Goal: Task Accomplishment & Management: Use online tool/utility

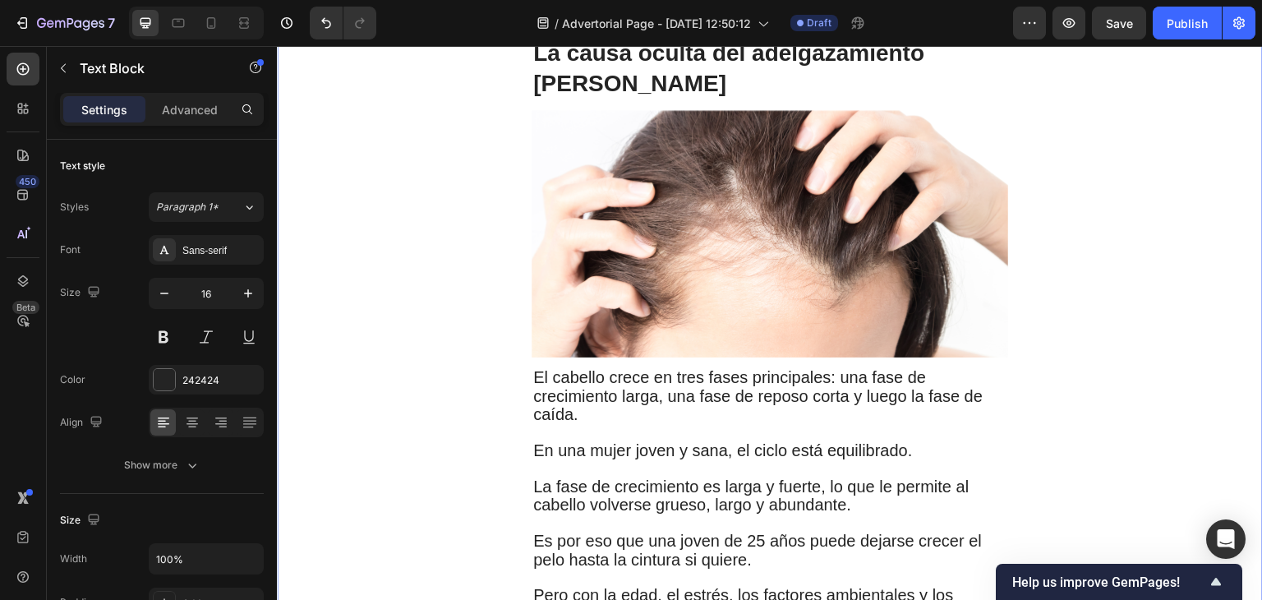
scroll to position [1504, 0]
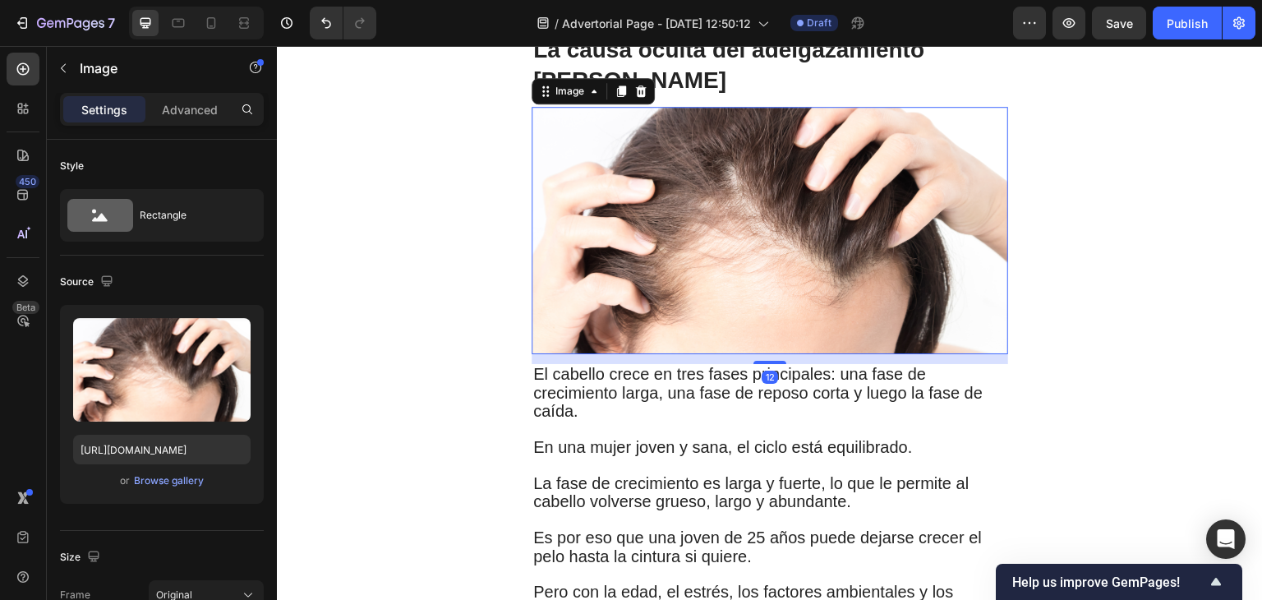
click at [773, 292] on img at bounding box center [770, 230] width 477 height 247
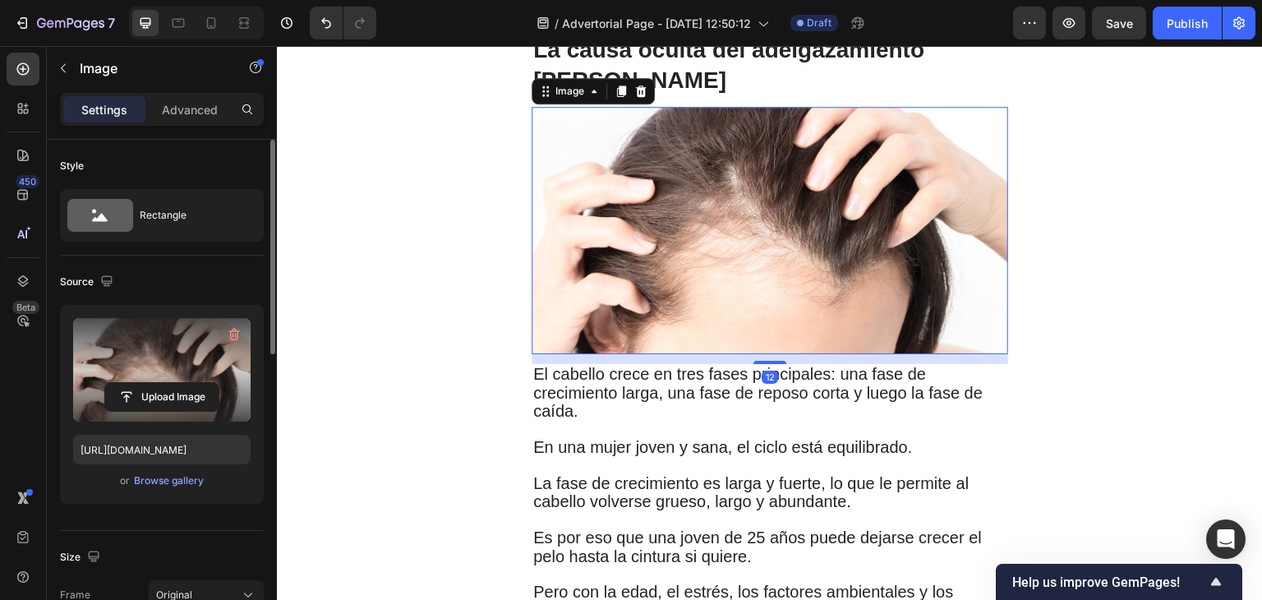
click at [127, 343] on label at bounding box center [162, 370] width 178 height 104
click at [127, 383] on input "file" at bounding box center [161, 397] width 113 height 28
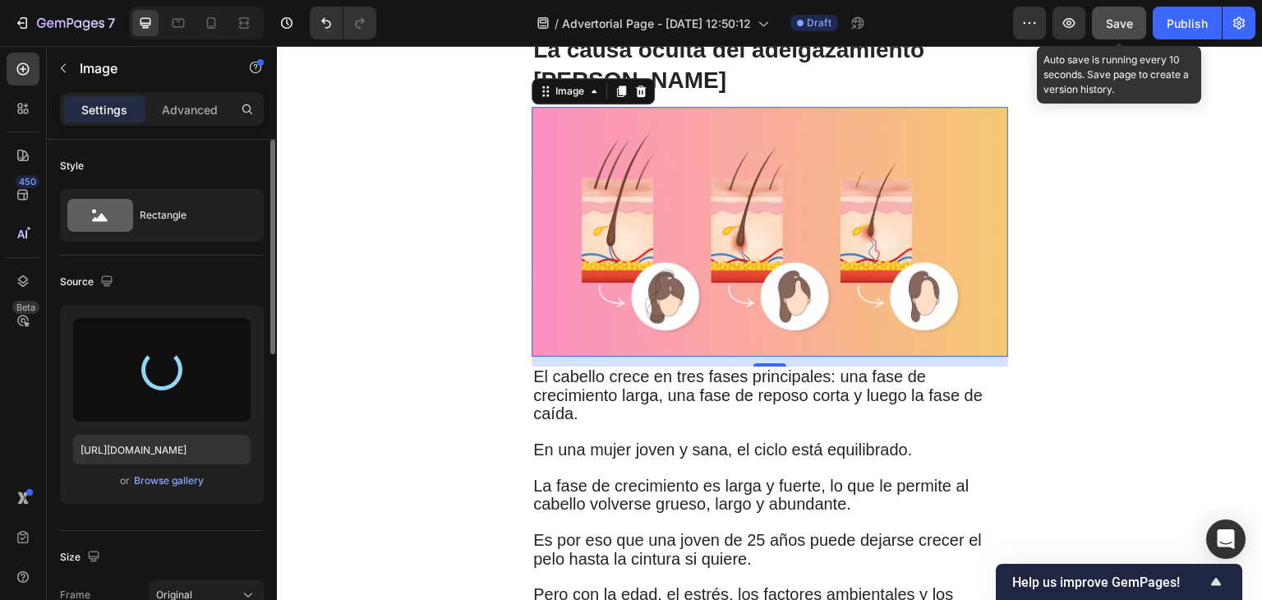
type input "https://cdn.shopify.com/s/files/1/0734/6369/3527/files/gempages_561138115327034…"
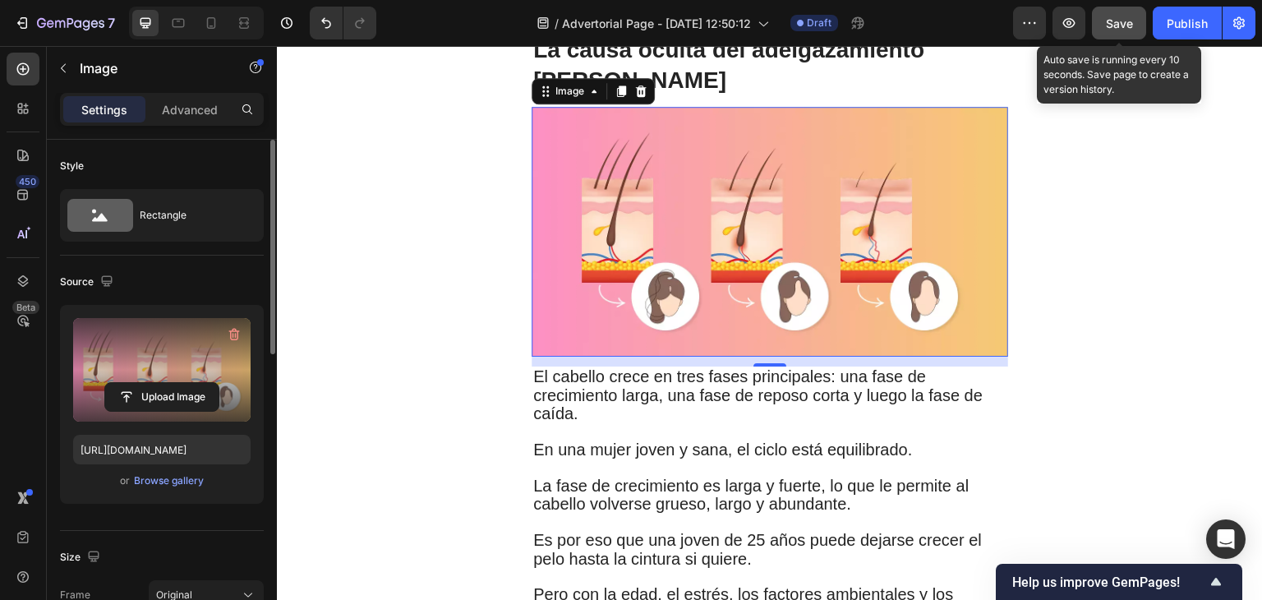
click at [1119, 29] on span "Save" at bounding box center [1119, 23] width 27 height 14
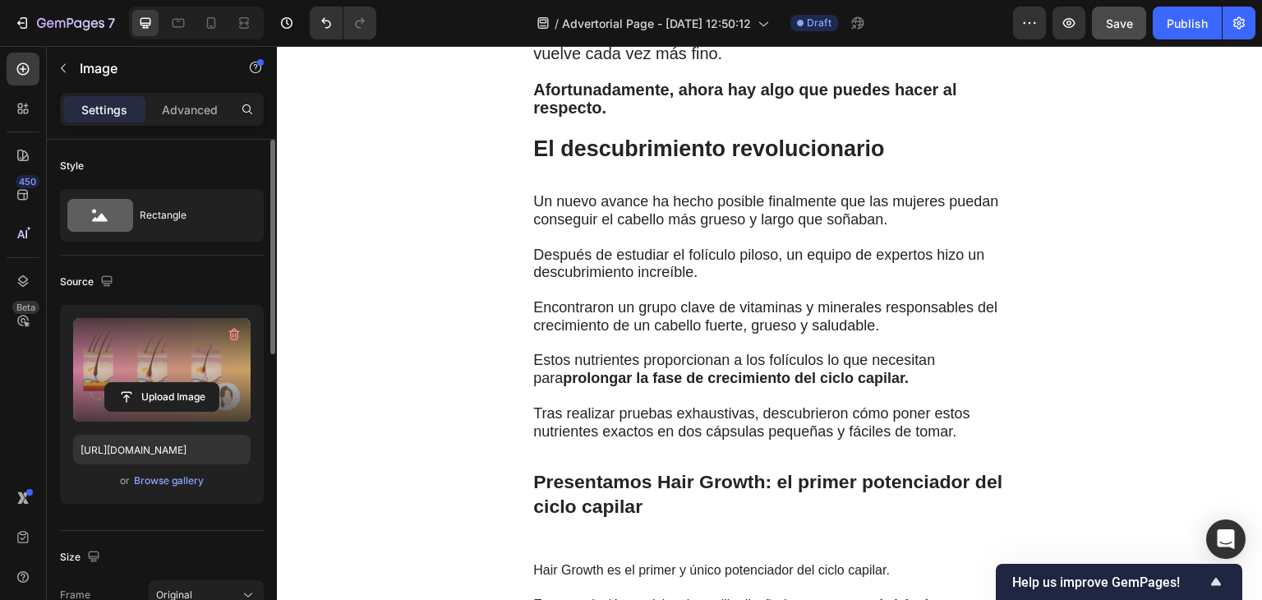
scroll to position [2280, 0]
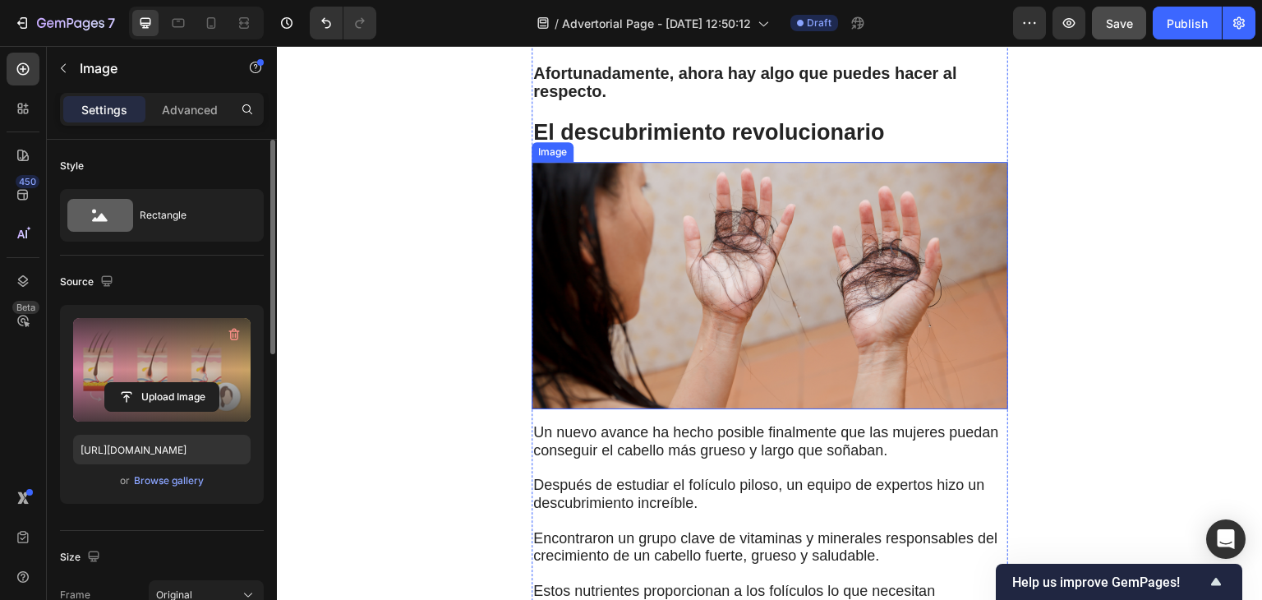
click at [735, 274] on img at bounding box center [770, 285] width 477 height 247
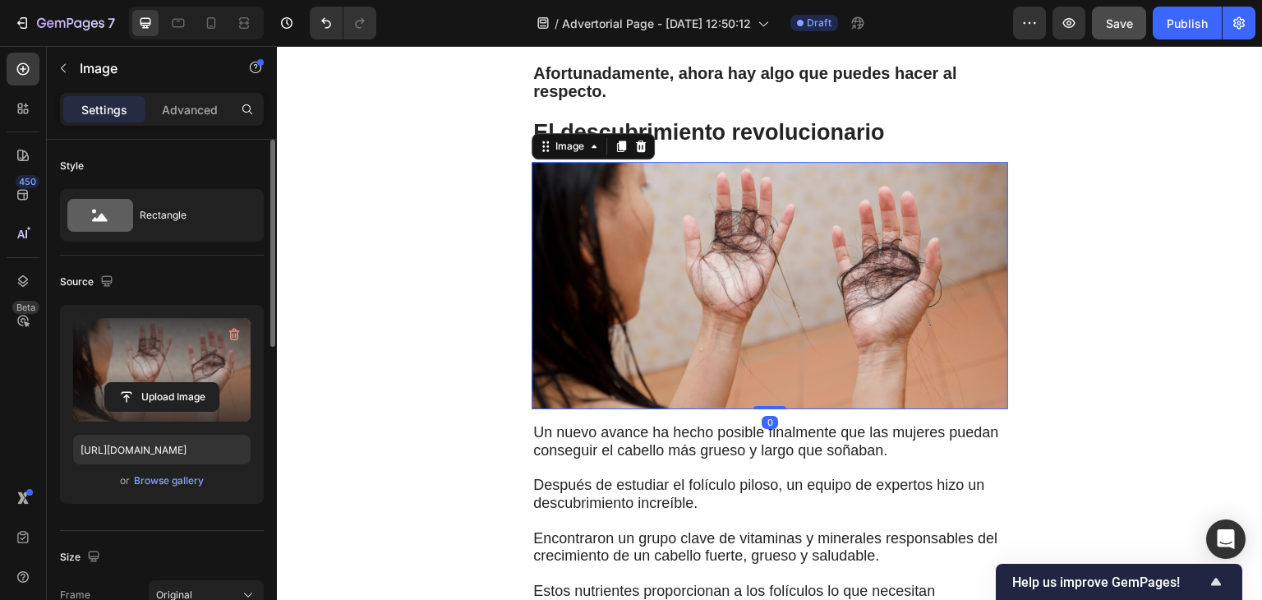
click at [156, 356] on label at bounding box center [162, 370] width 178 height 104
click at [156, 383] on input "file" at bounding box center [161, 397] width 113 height 28
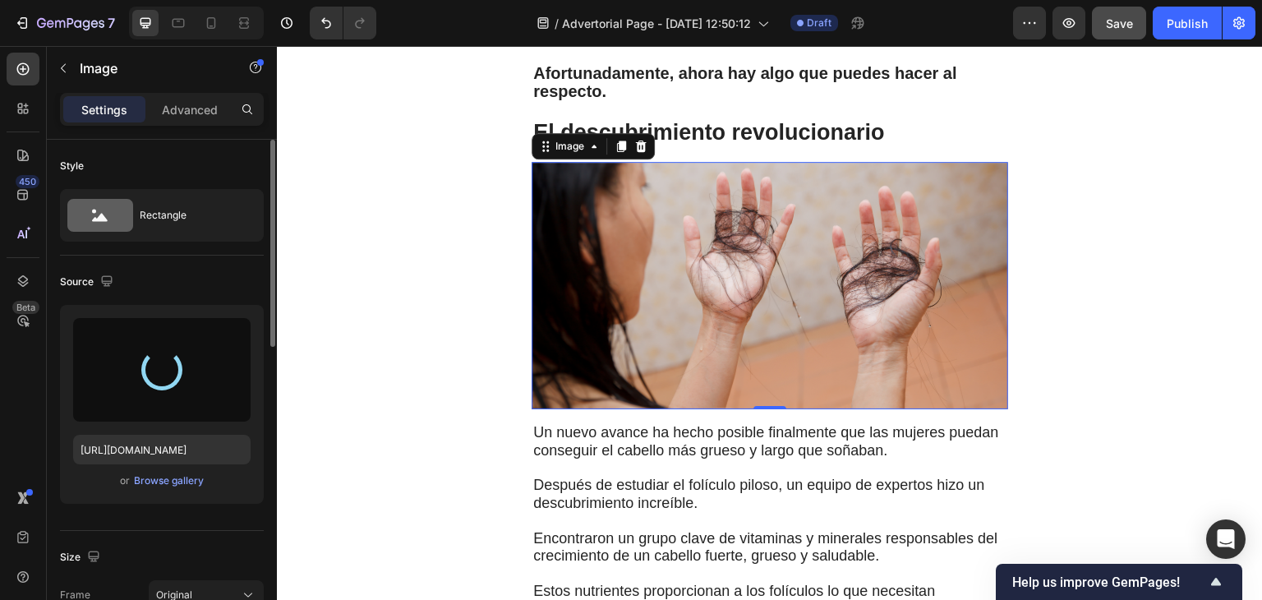
type input "https://cdn.shopify.com/s/files/1/0734/6369/3527/files/gempages_561138115327034…"
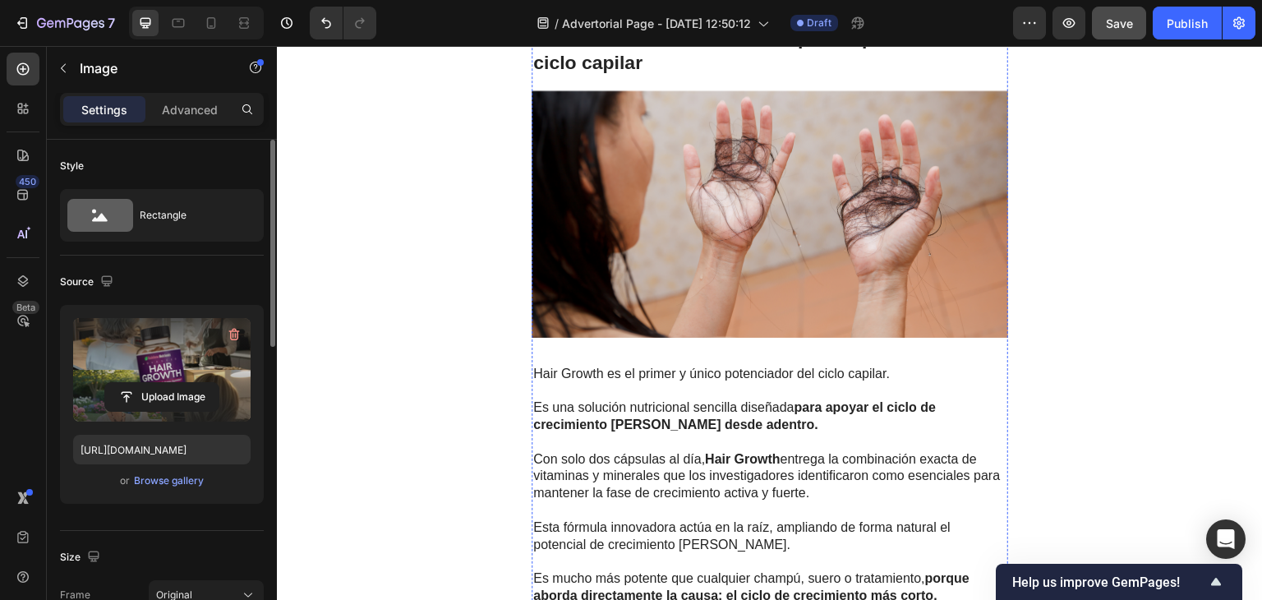
scroll to position [3189, 0]
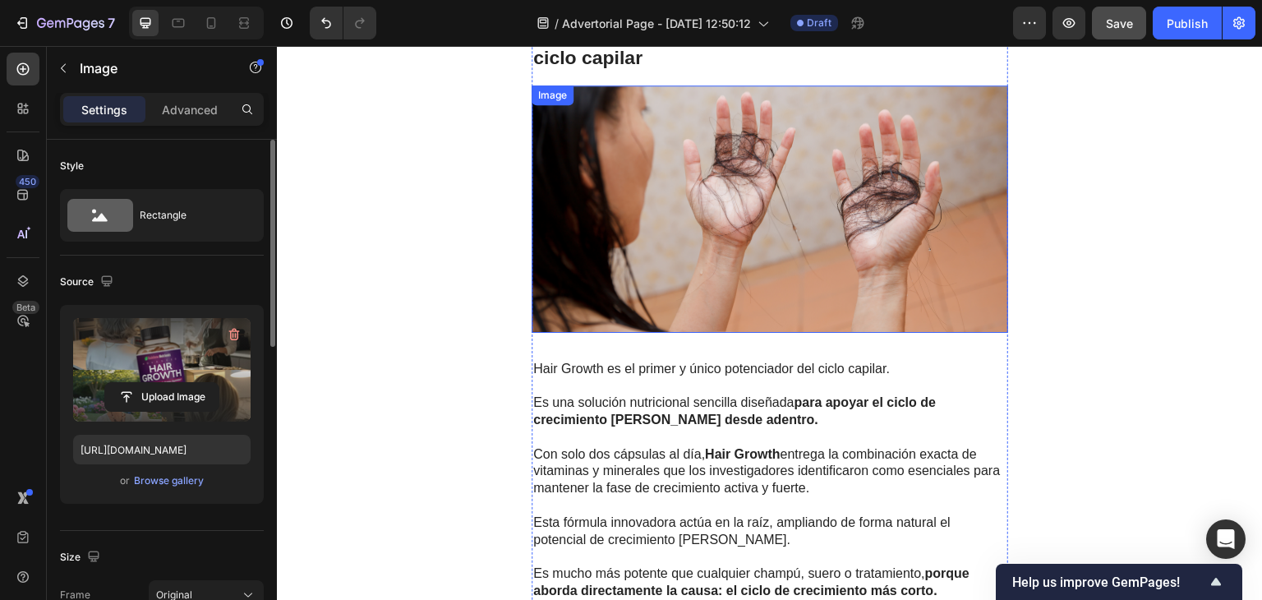
click at [754, 191] on img at bounding box center [770, 208] width 477 height 247
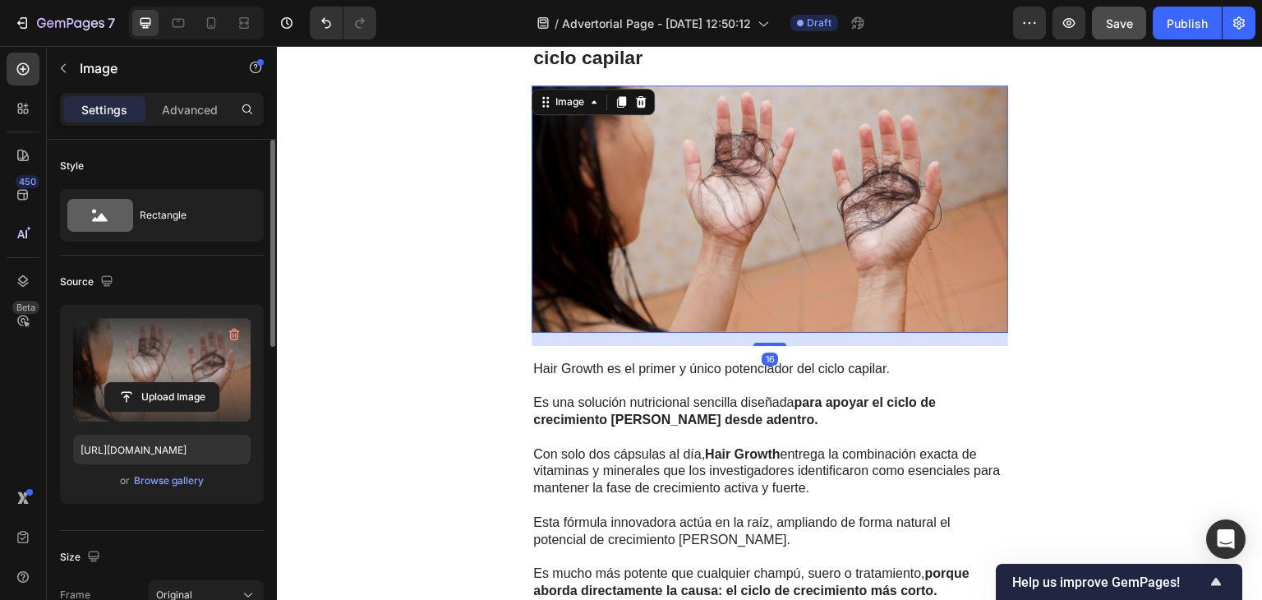
click at [147, 355] on label at bounding box center [162, 370] width 178 height 104
click at [147, 383] on input "file" at bounding box center [161, 397] width 113 height 28
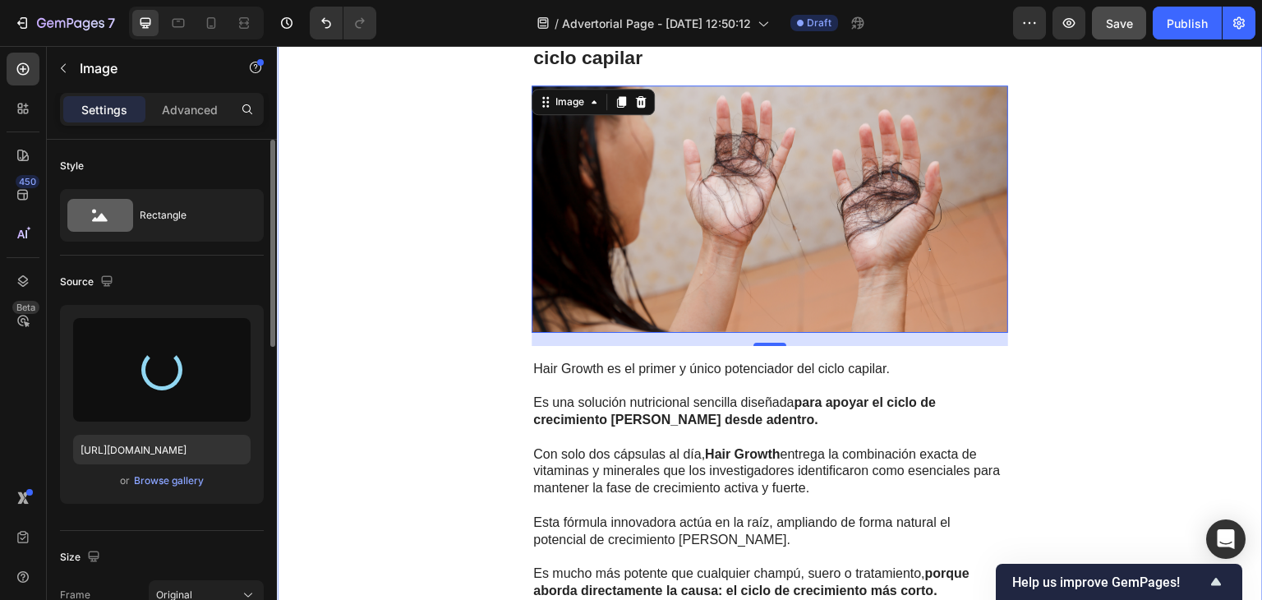
type input "https://cdn.shopify.com/s/files/1/0734/6369/3527/files/gempages_561138115327034…"
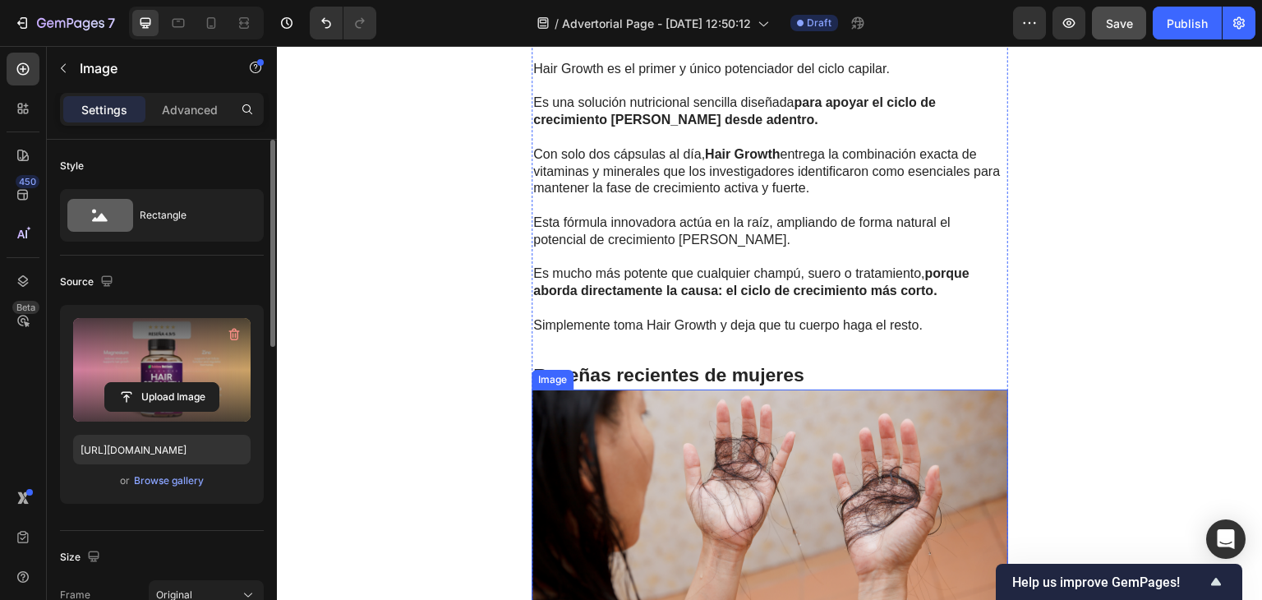
scroll to position [3546, 0]
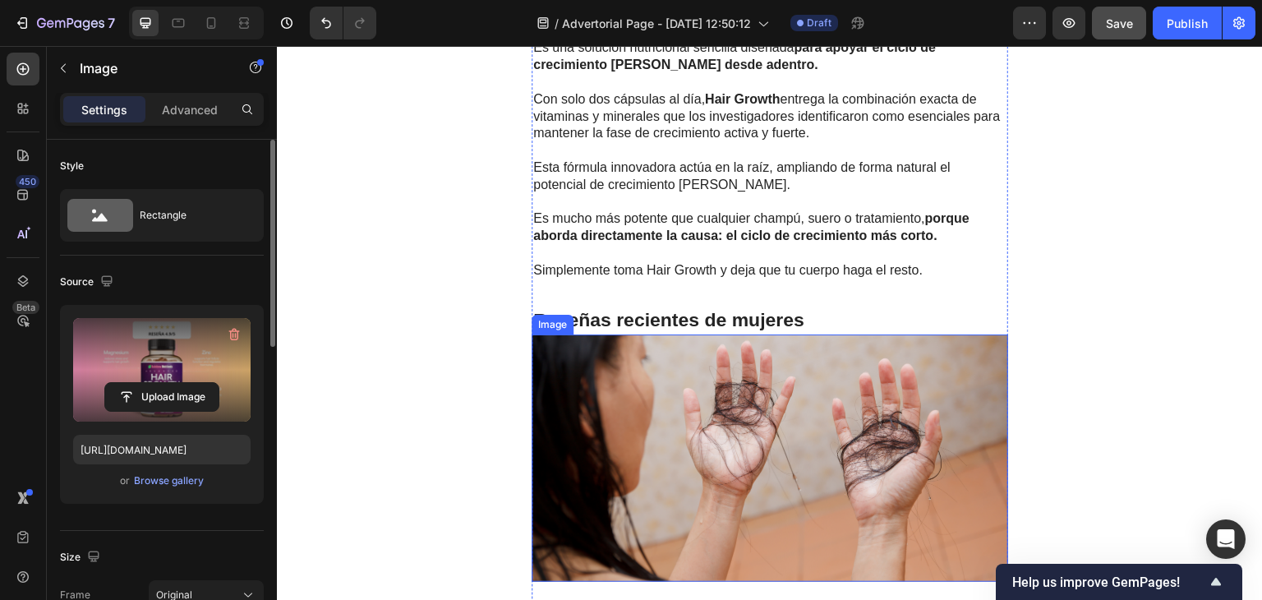
click at [744, 429] on img at bounding box center [770, 457] width 477 height 247
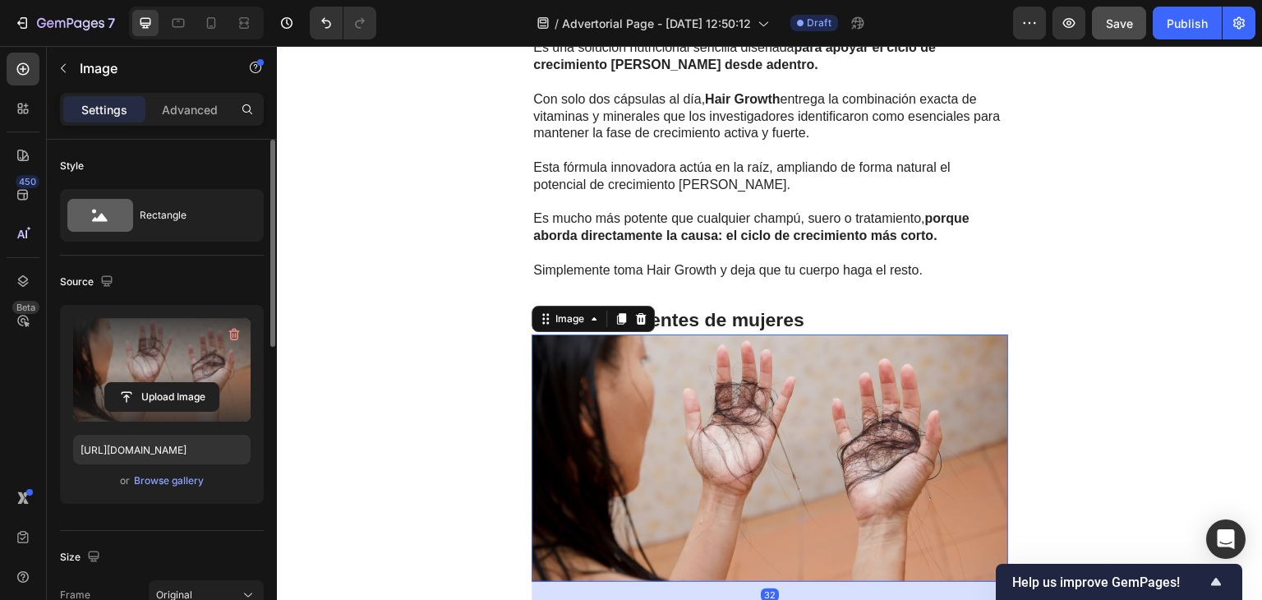
click at [150, 357] on label at bounding box center [162, 370] width 178 height 104
click at [150, 383] on input "file" at bounding box center [161, 397] width 113 height 28
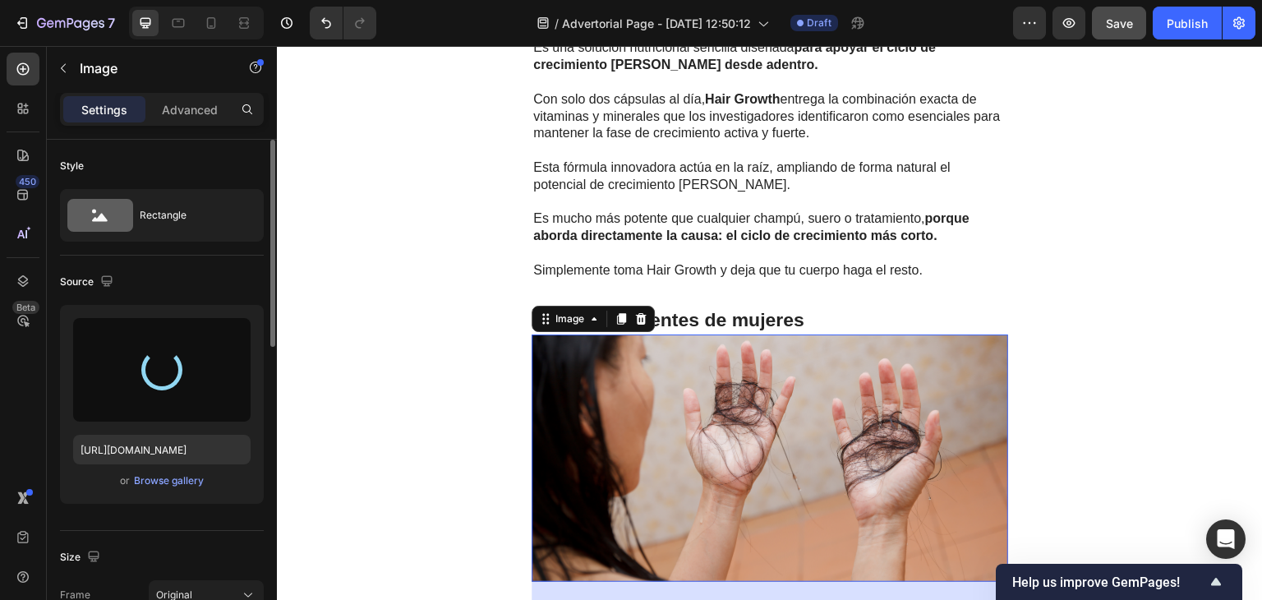
type input "https://cdn.shopify.com/s/files/1/0734/6369/3527/files/gempages_561138115327034…"
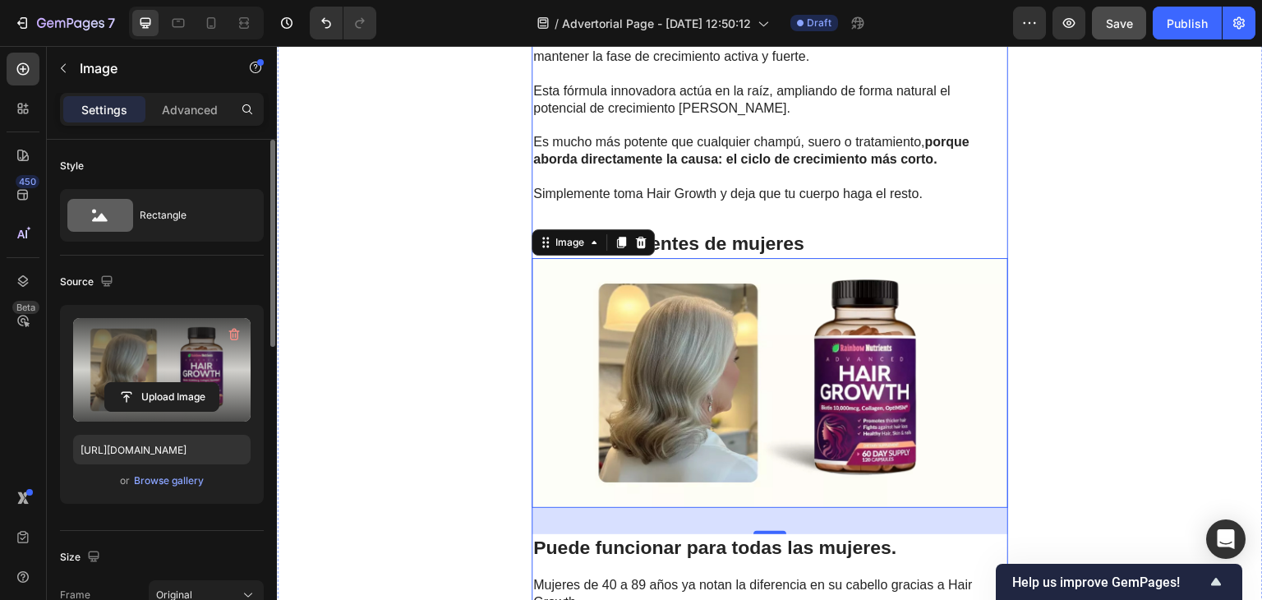
scroll to position [3624, 0]
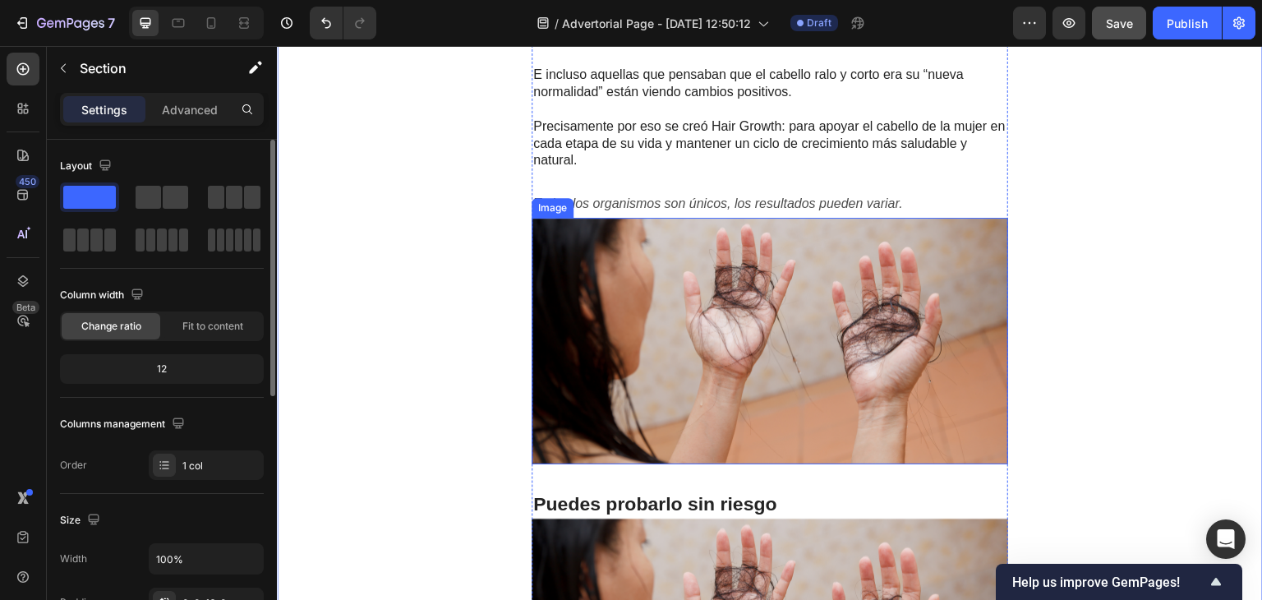
scroll to position [4474, 0]
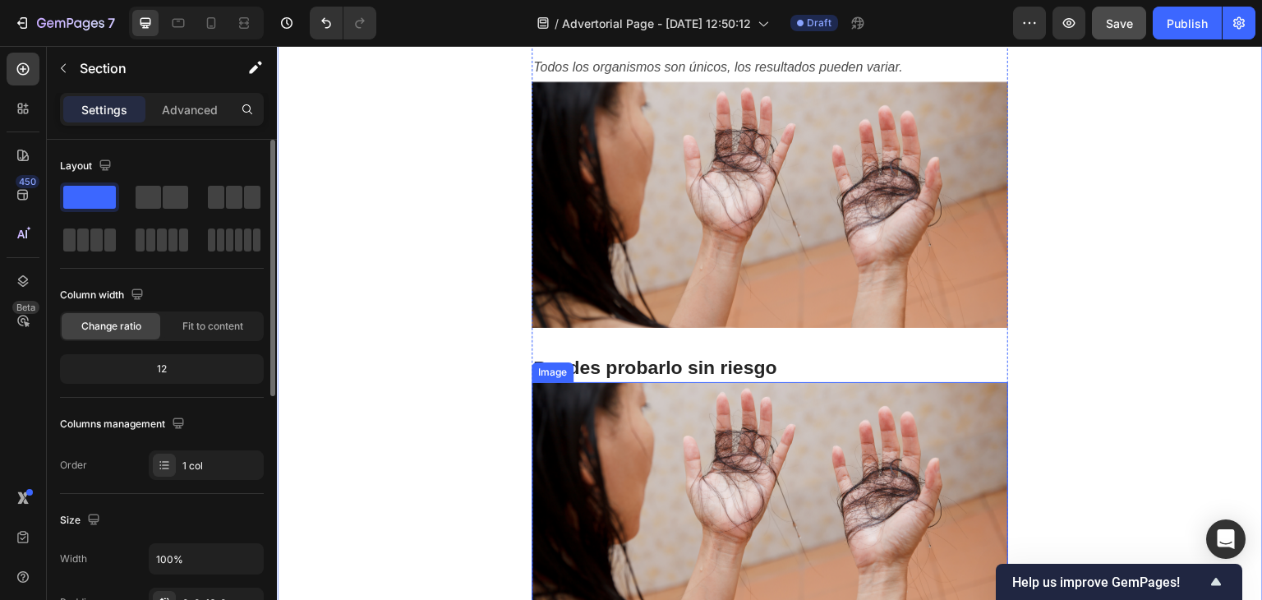
click at [727, 459] on img at bounding box center [770, 505] width 477 height 247
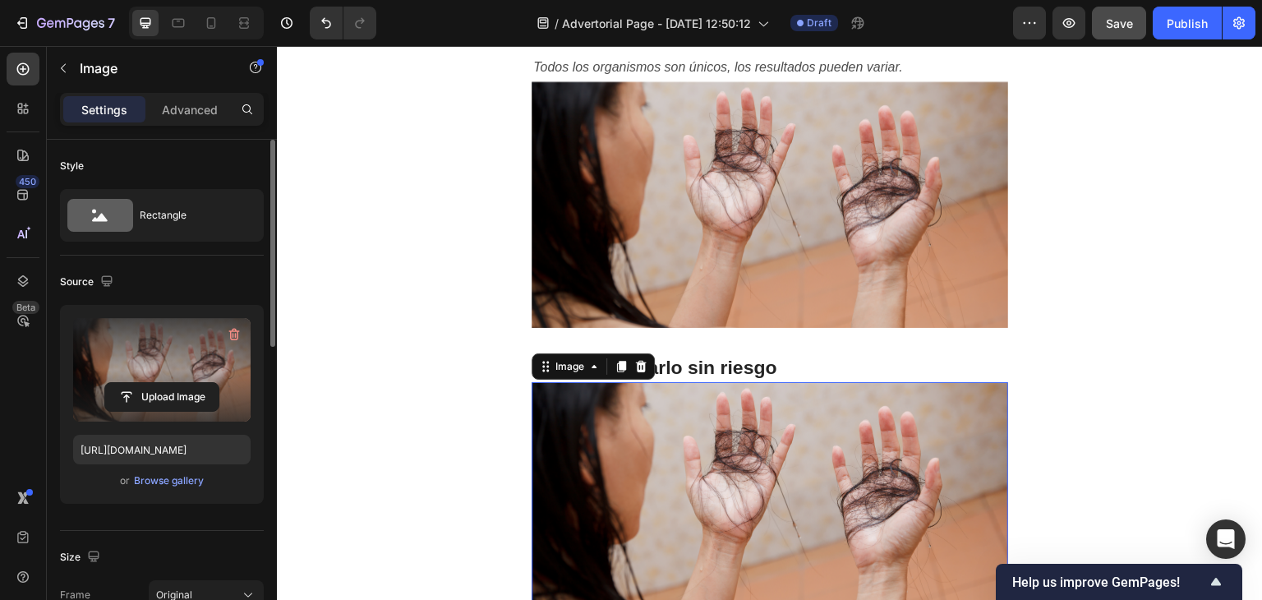
click at [129, 340] on label at bounding box center [162, 370] width 178 height 104
click at [129, 383] on input "file" at bounding box center [161, 397] width 113 height 28
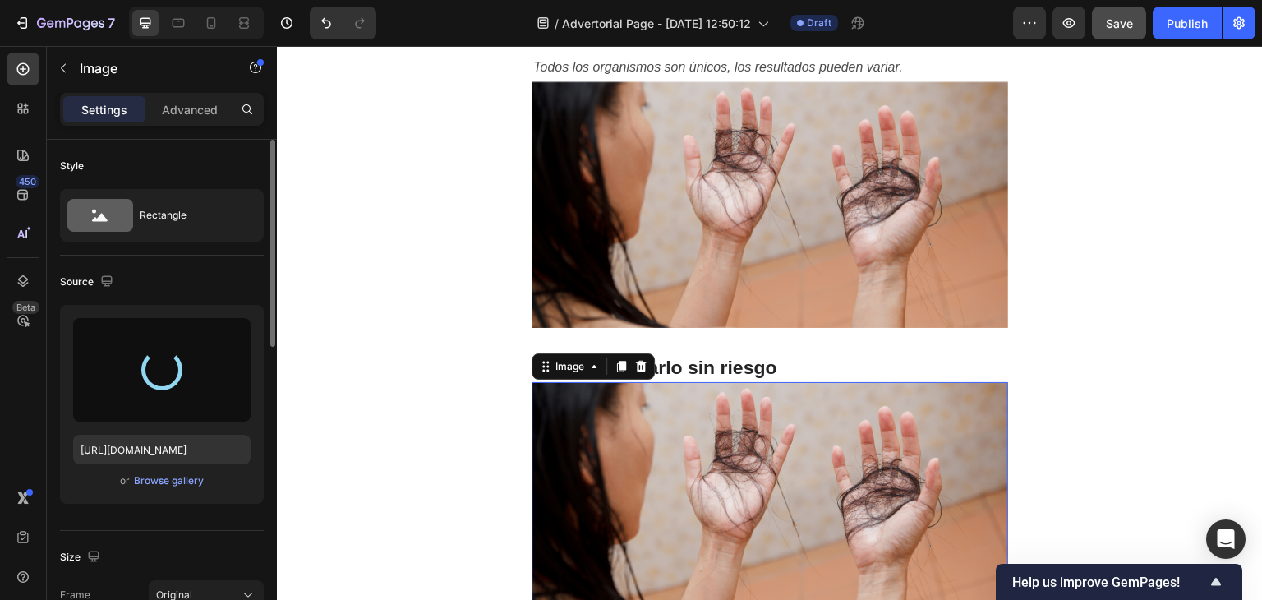
type input "https://cdn.shopify.com/s/files/1/0734/6369/3527/files/gempages_561138115327034…"
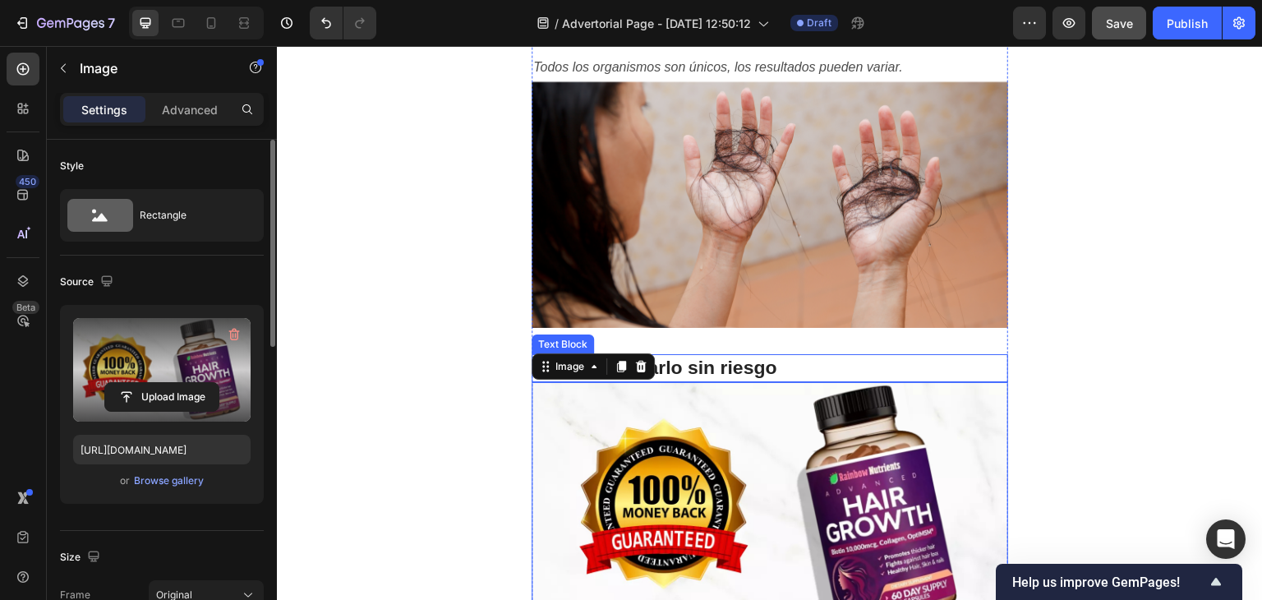
scroll to position [4443, 0]
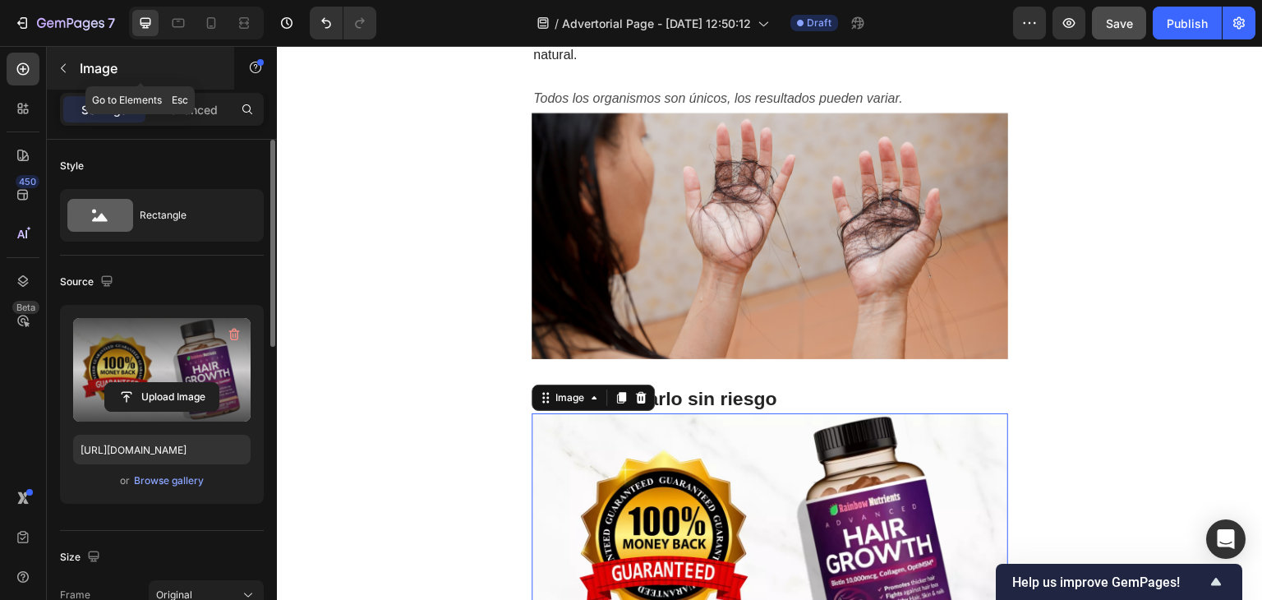
click at [69, 67] on icon "button" at bounding box center [63, 68] width 13 height 13
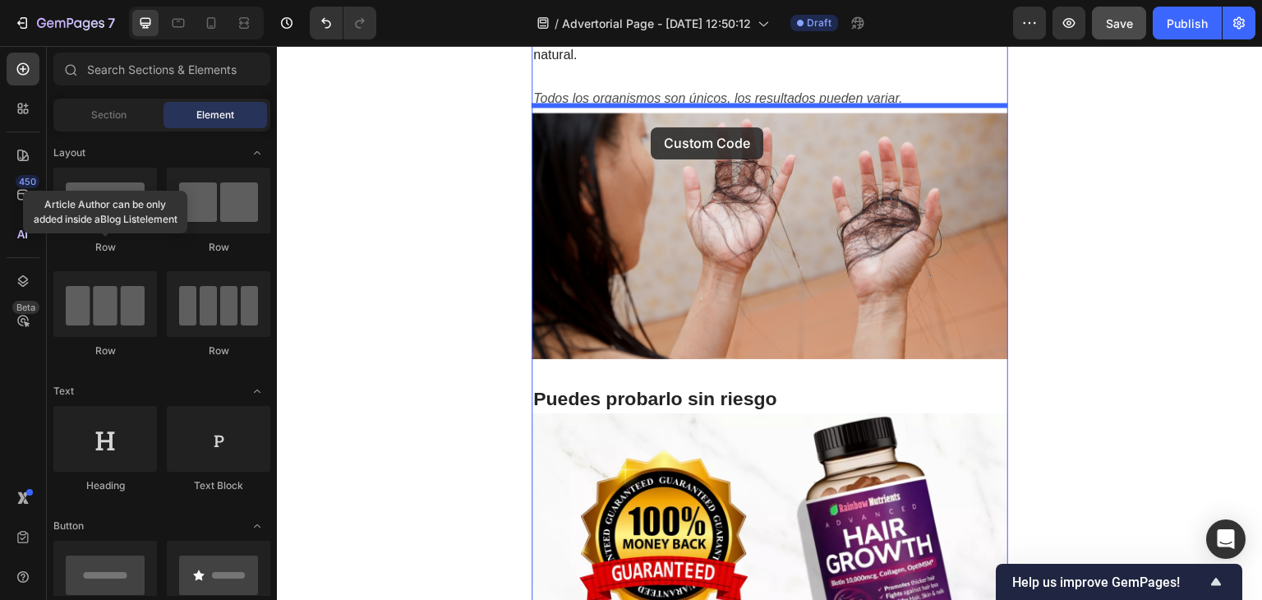
drag, startPoint x: 373, startPoint y: 571, endPoint x: 651, endPoint y: 127, distance: 523.6
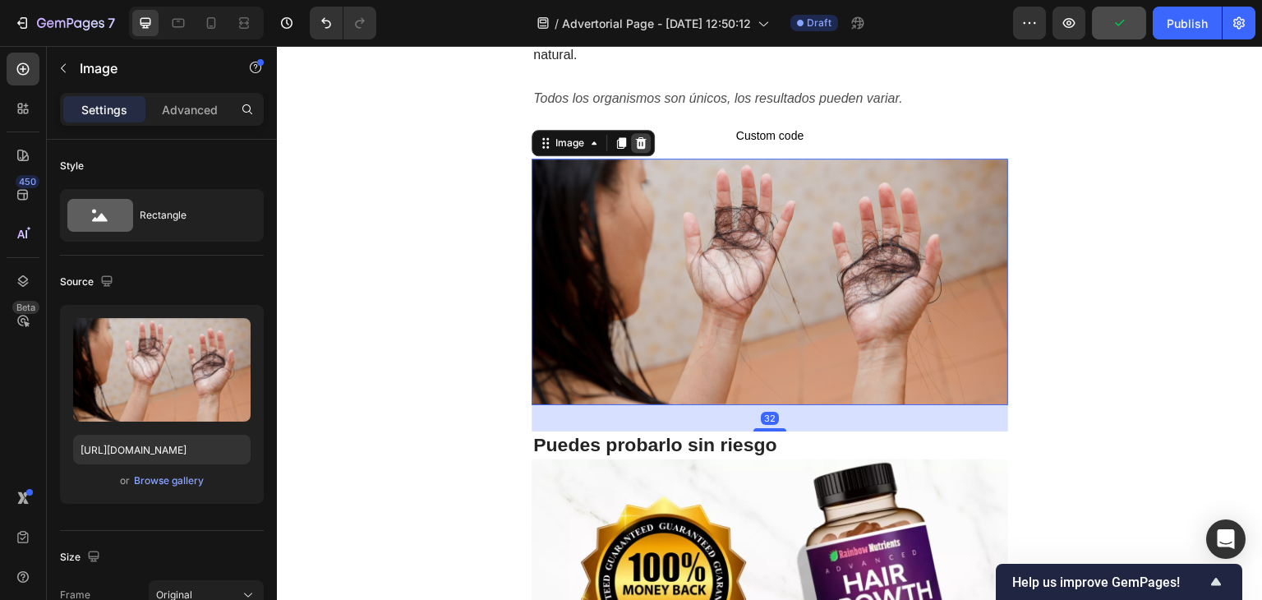
click at [649, 133] on div at bounding box center [641, 143] width 20 height 20
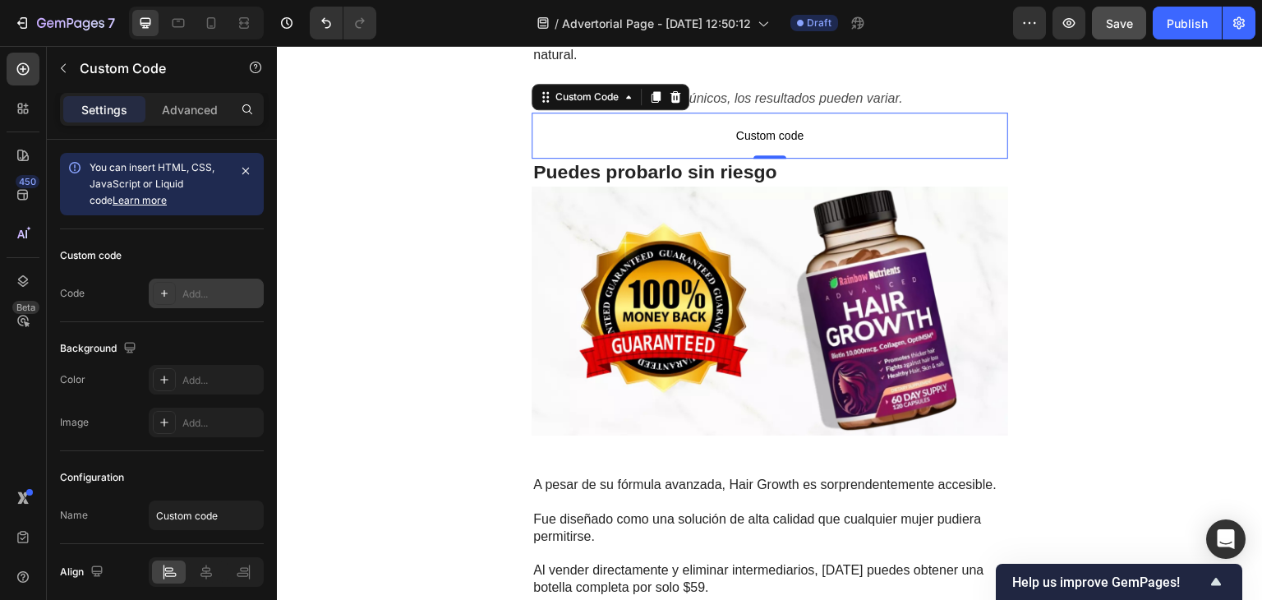
click at [163, 296] on icon at bounding box center [164, 293] width 13 height 13
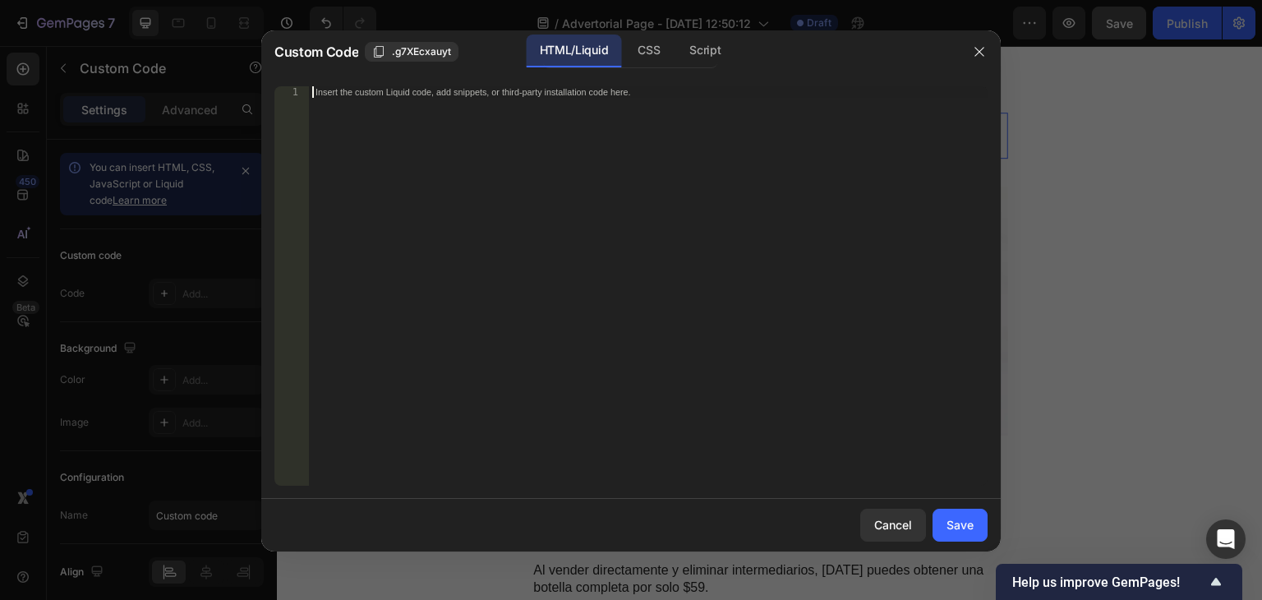
click at [411, 192] on div "Insert the custom Liquid code, add snippets, or third-party installation code h…" at bounding box center [648, 297] width 679 height 422
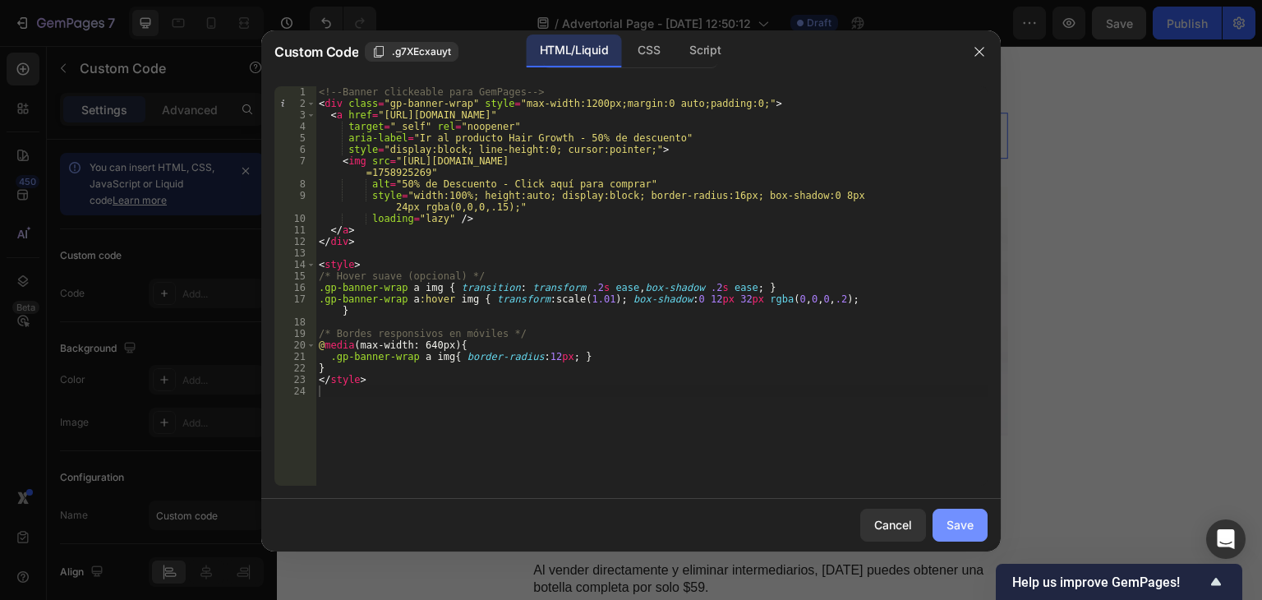
click at [950, 520] on div "Save" at bounding box center [960, 524] width 27 height 17
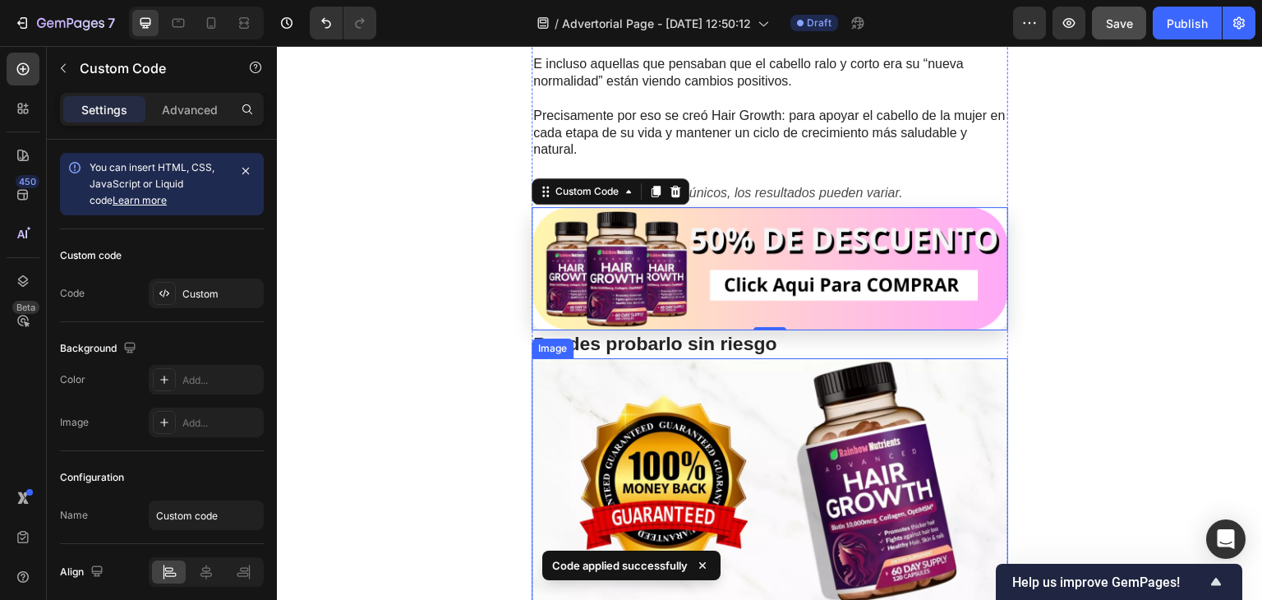
scroll to position [4348, 0]
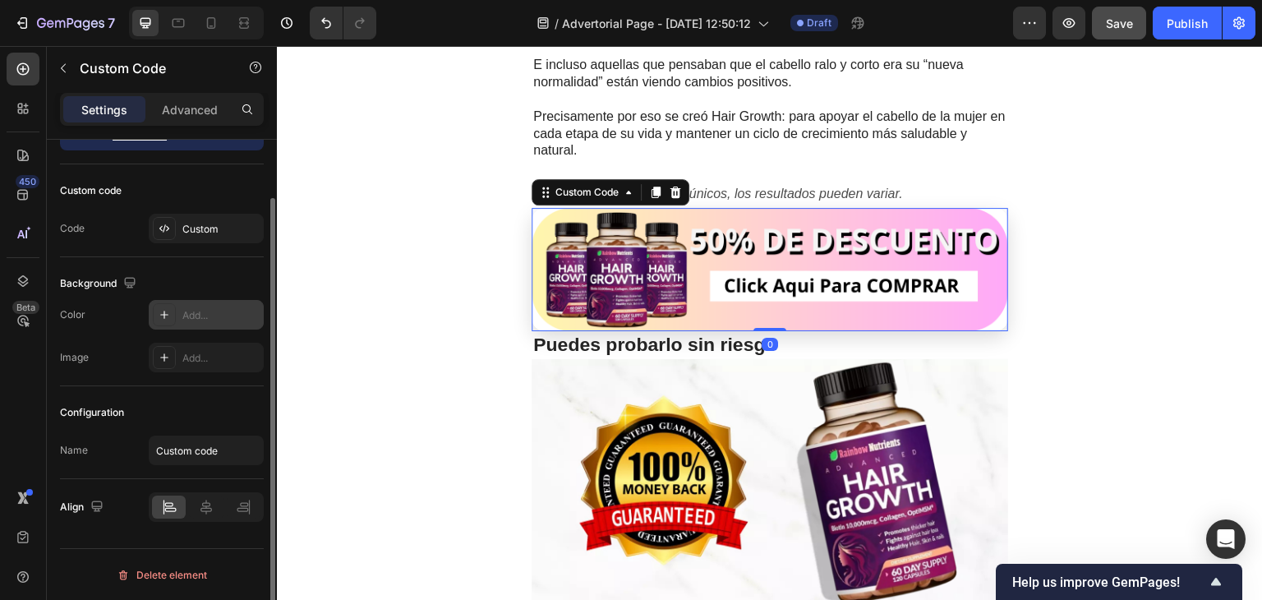
scroll to position [0, 0]
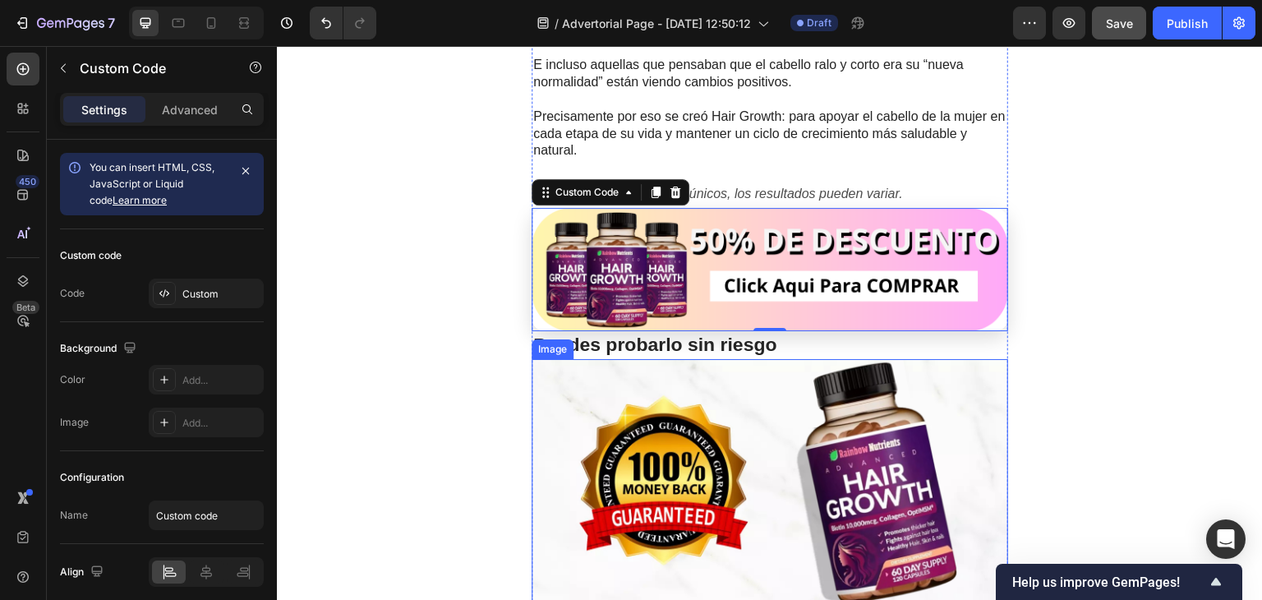
click at [630, 408] on img at bounding box center [770, 484] width 477 height 250
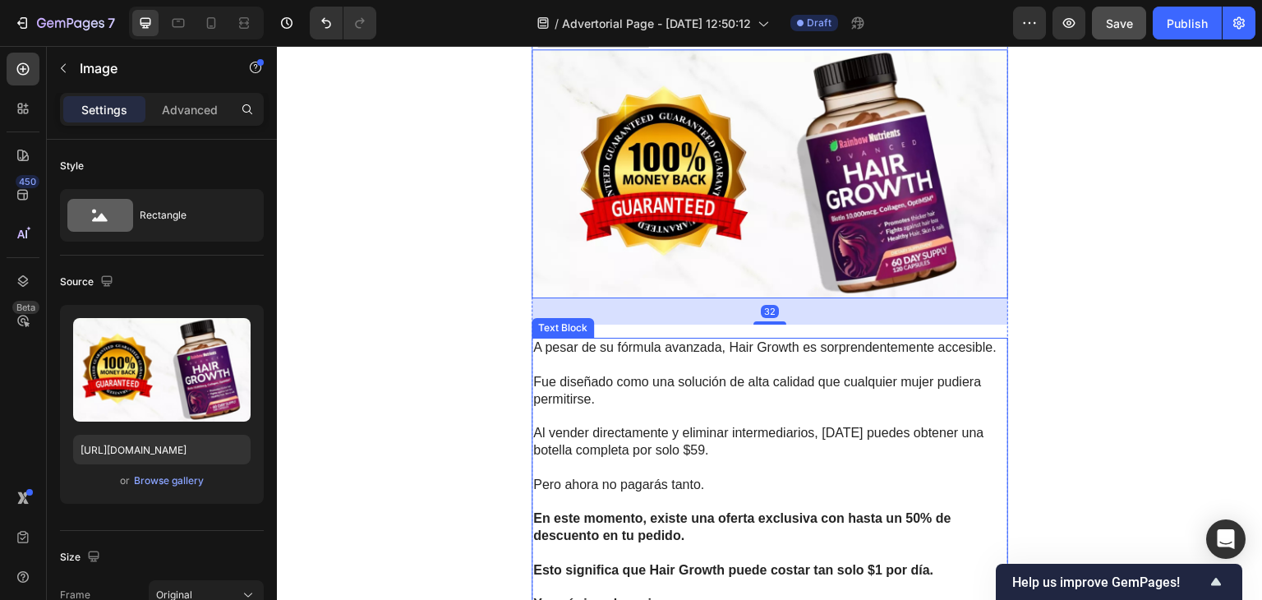
scroll to position [4657, 0]
click at [593, 408] on p at bounding box center [769, 416] width 473 height 17
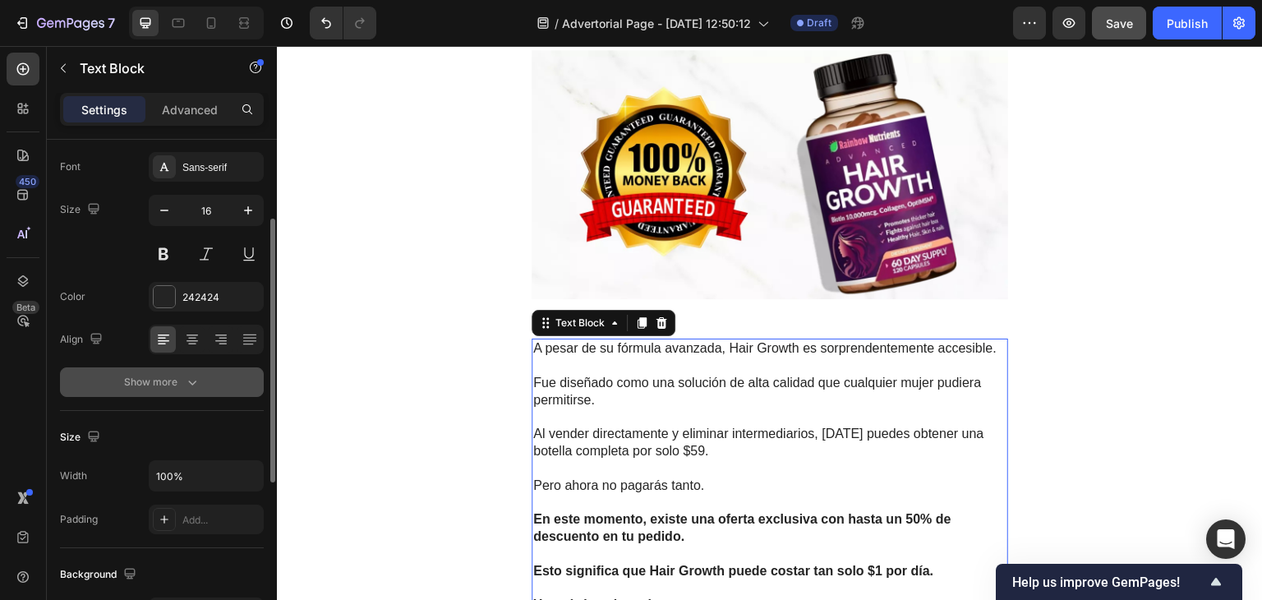
scroll to position [0, 0]
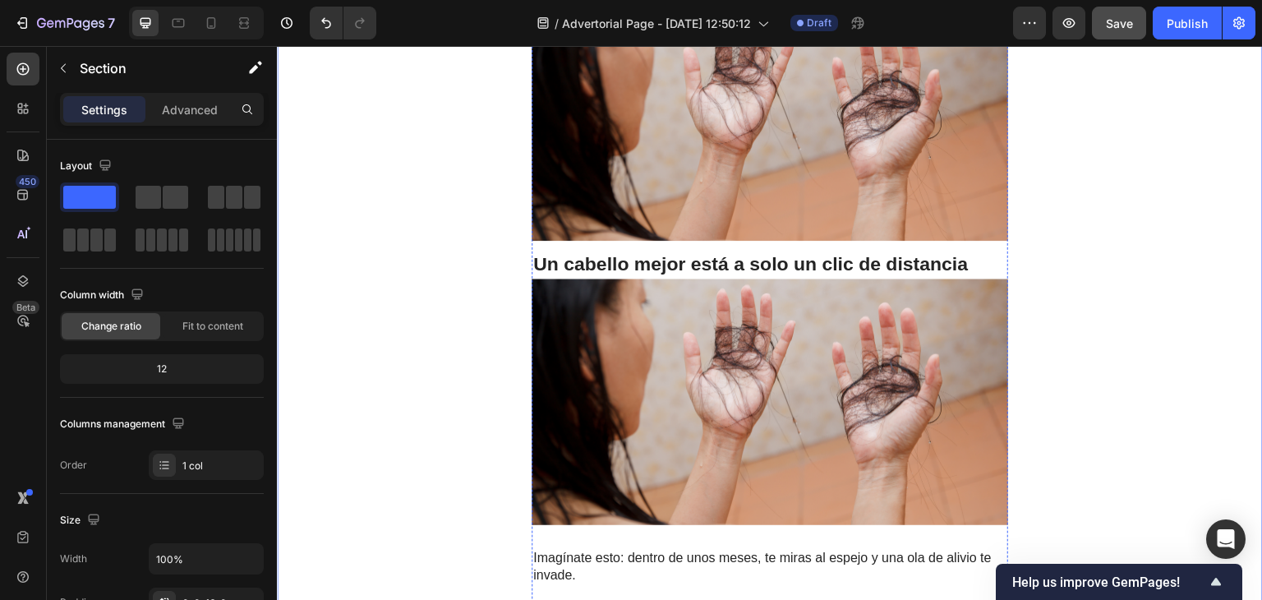
scroll to position [5541, 0]
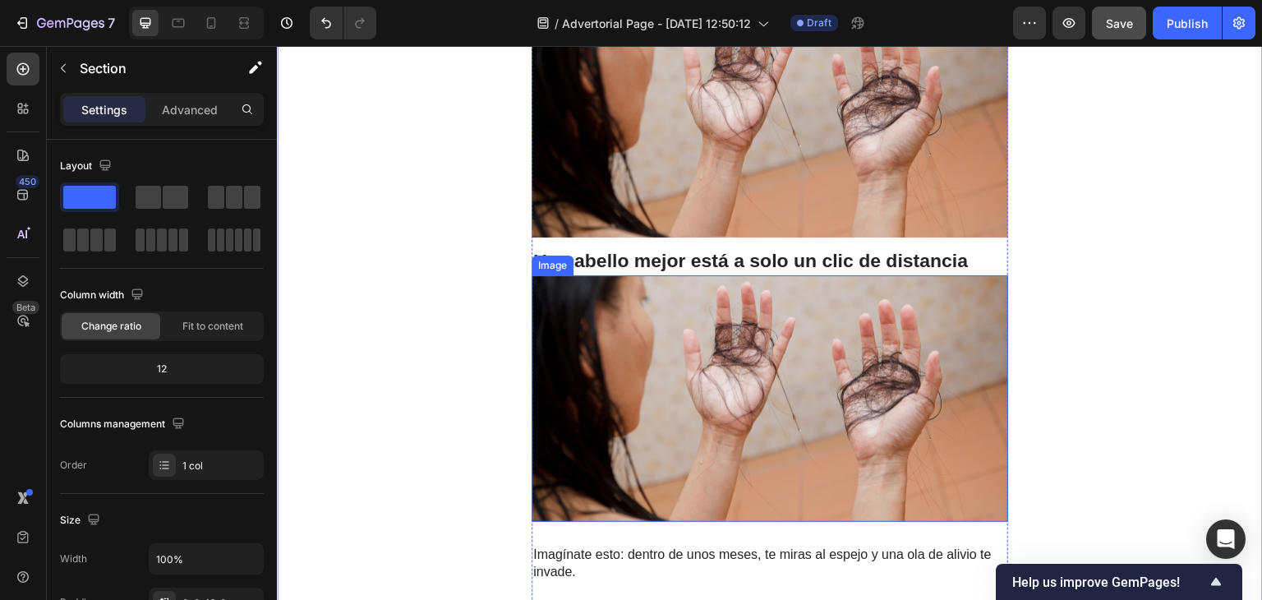
click at [804, 363] on img at bounding box center [770, 398] width 477 height 247
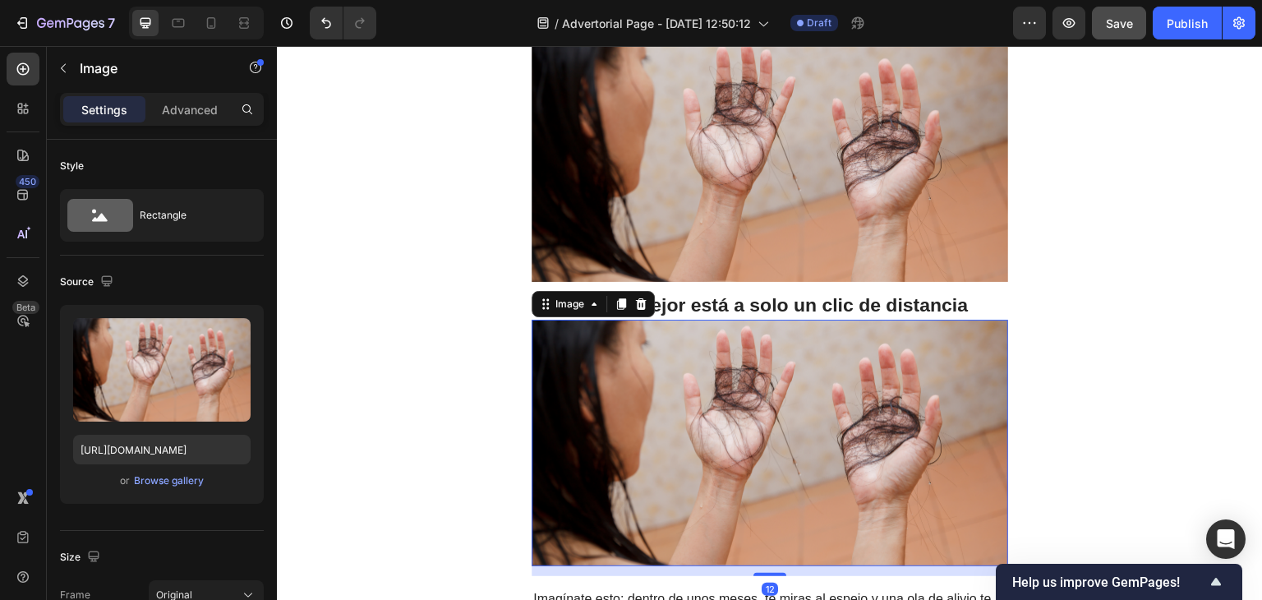
scroll to position [5498, 0]
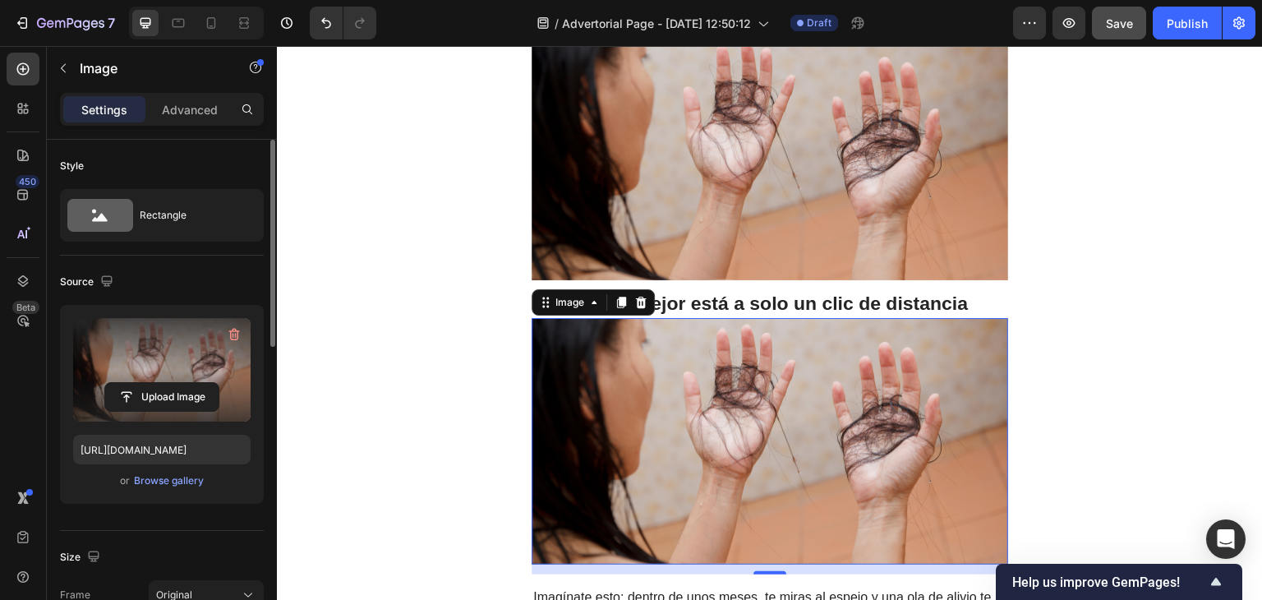
click at [158, 352] on label at bounding box center [162, 370] width 178 height 104
click at [158, 383] on input "file" at bounding box center [161, 397] width 113 height 28
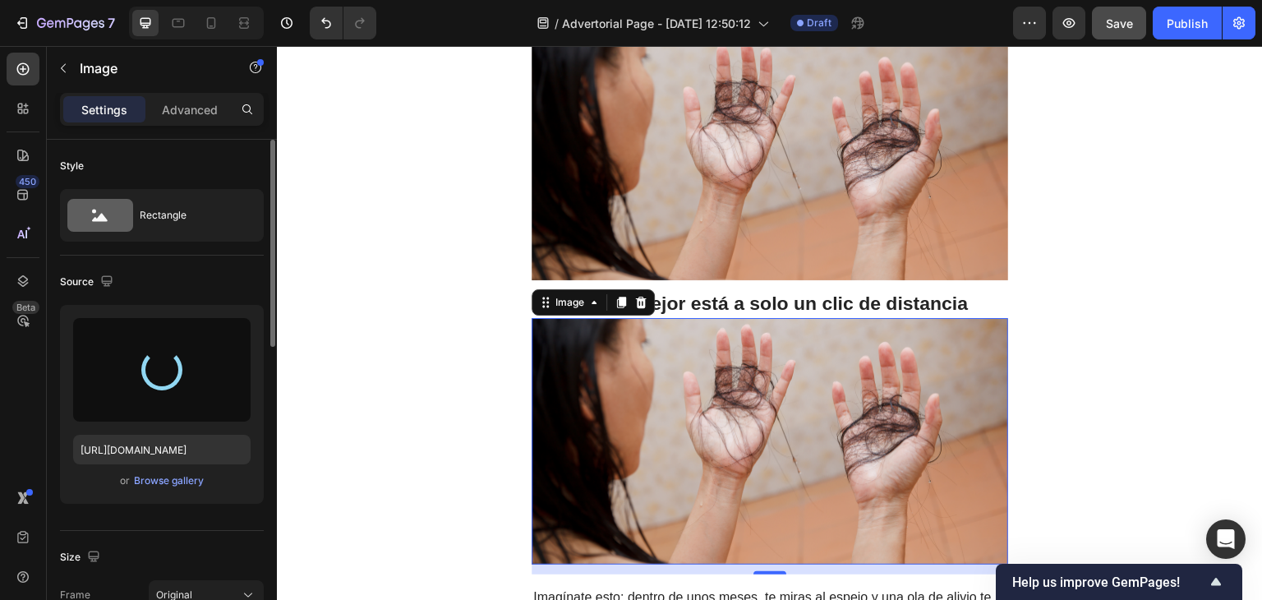
type input "https://cdn.shopify.com/s/files/1/0734/6369/3527/files/gempages_561138115327034…"
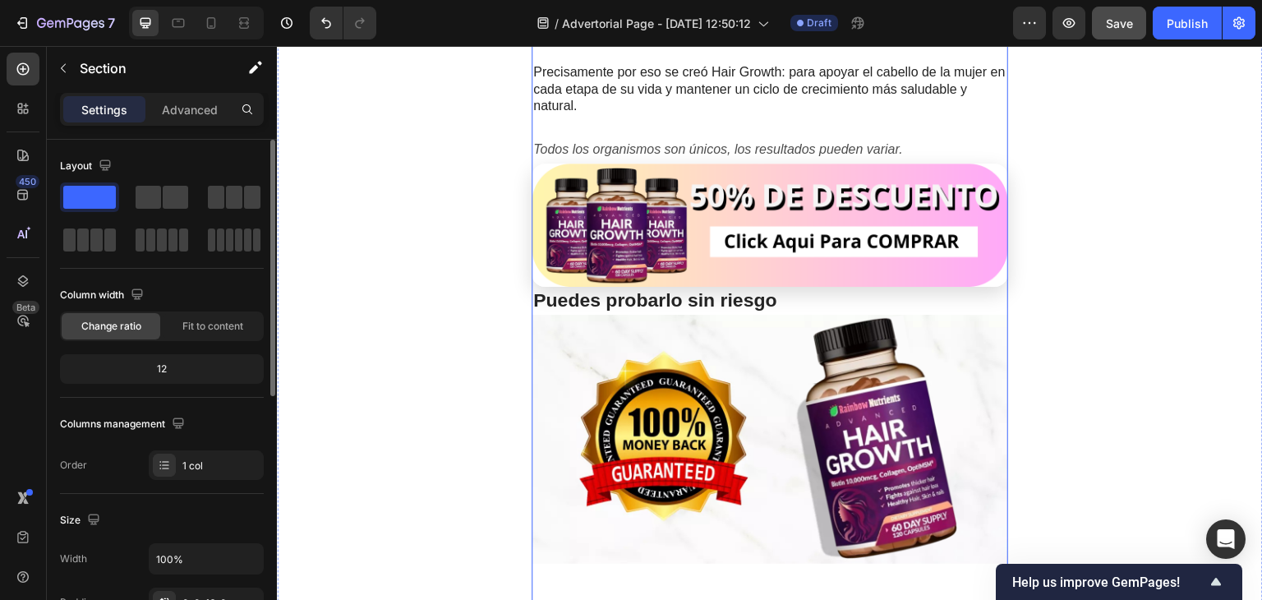
scroll to position [4399, 0]
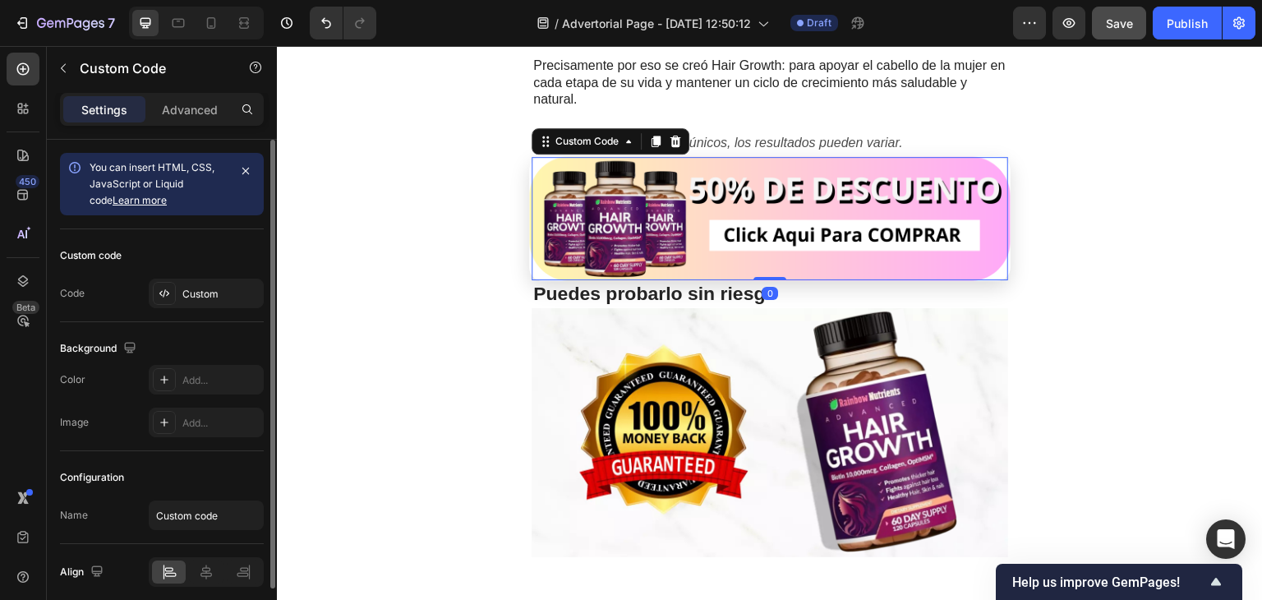
drag, startPoint x: 653, startPoint y: 136, endPoint x: 662, endPoint y: 167, distance: 32.3
click at [653, 136] on icon at bounding box center [655, 141] width 13 height 13
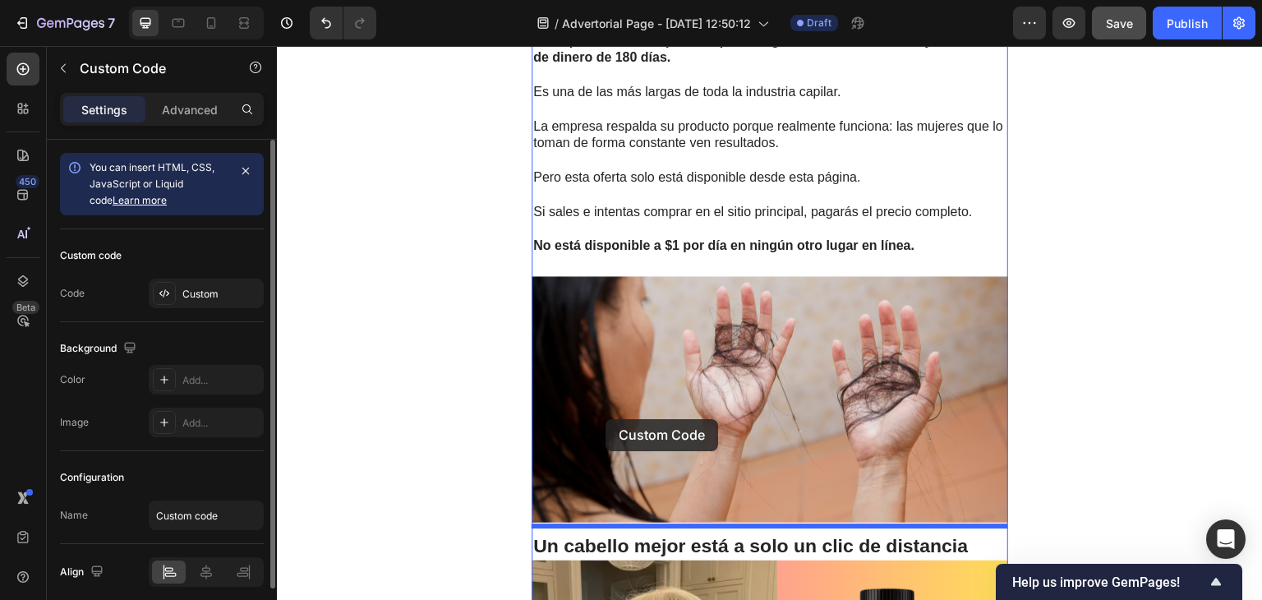
scroll to position [5415, 0]
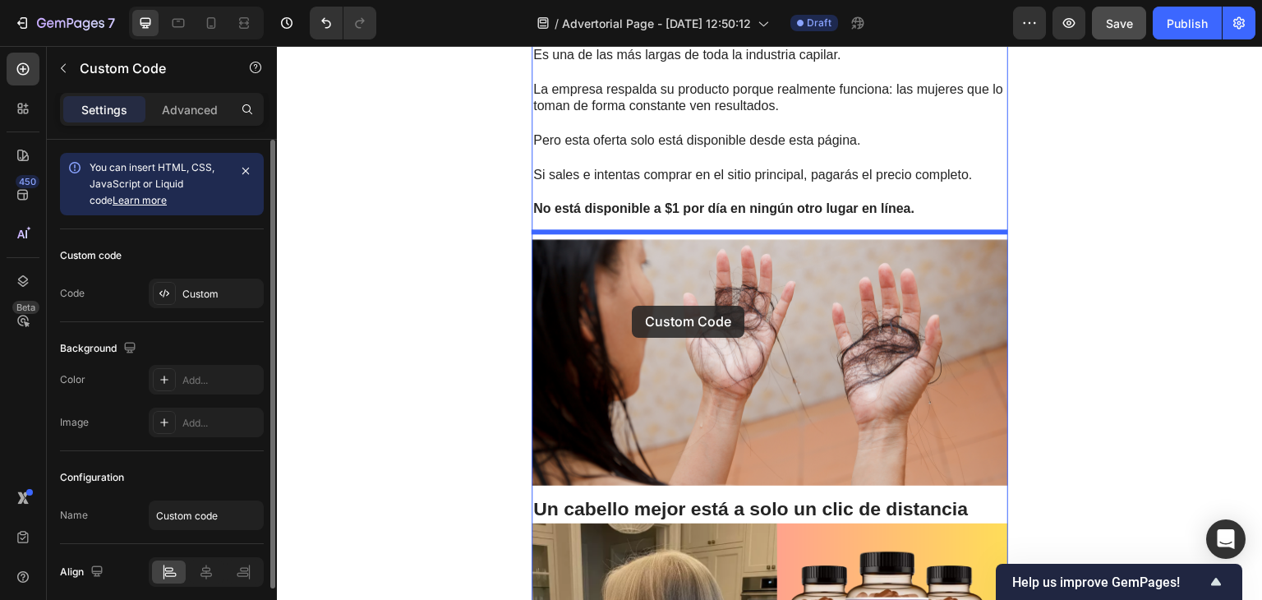
drag, startPoint x: 575, startPoint y: 245, endPoint x: 632, endPoint y: 306, distance: 83.2
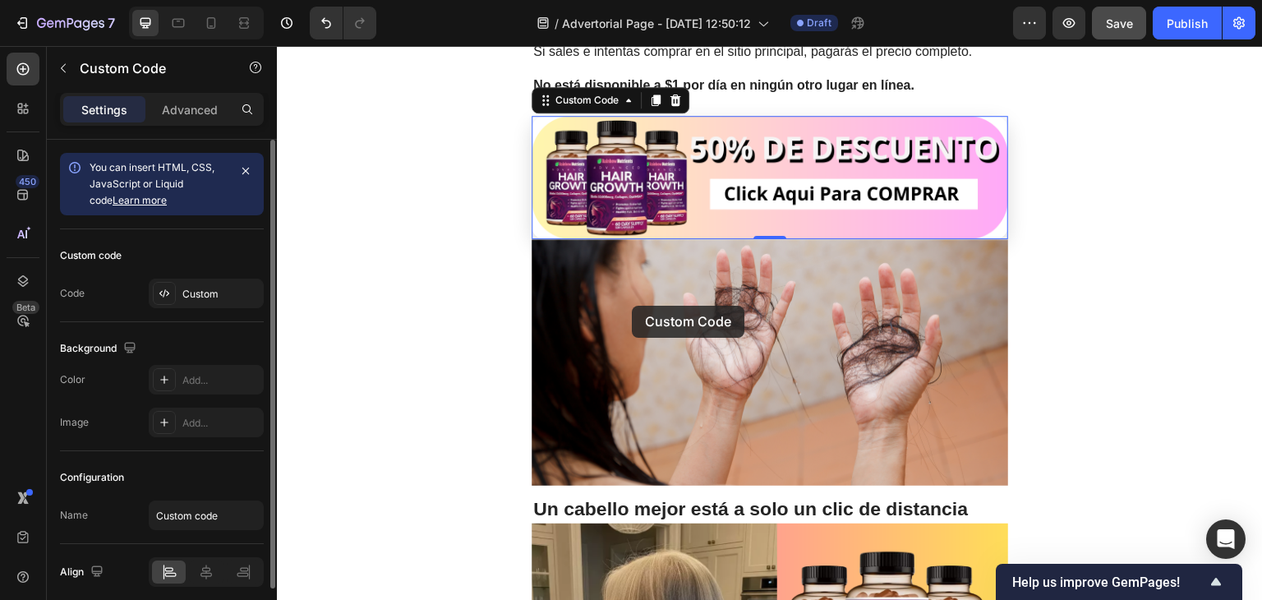
scroll to position [5293, 0]
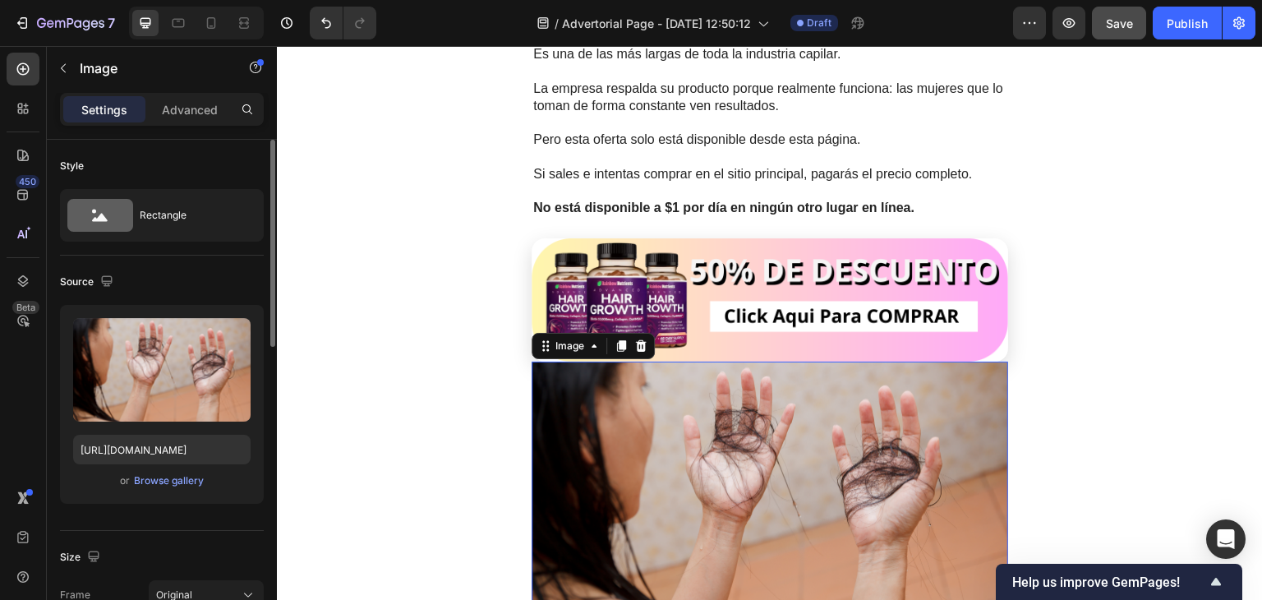
click at [722, 459] on img at bounding box center [770, 485] width 477 height 247
click at [637, 343] on icon at bounding box center [641, 346] width 11 height 12
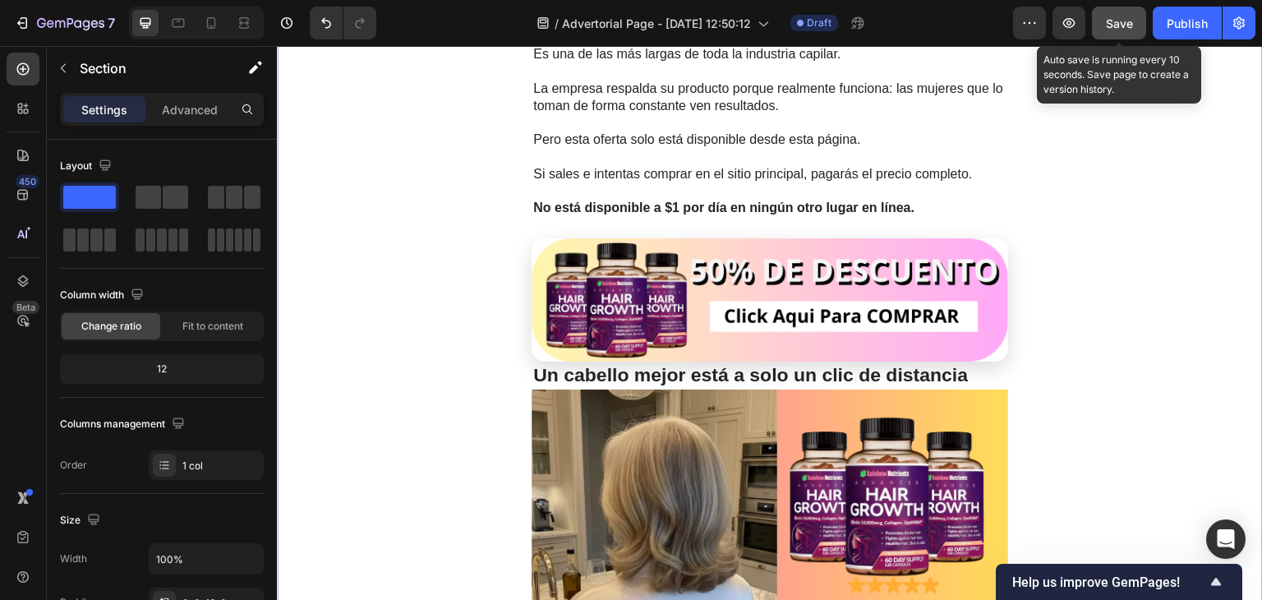
drag, startPoint x: 1113, startPoint y: 29, endPoint x: 833, endPoint y: 41, distance: 280.5
click at [1113, 29] on span "Save" at bounding box center [1119, 23] width 27 height 14
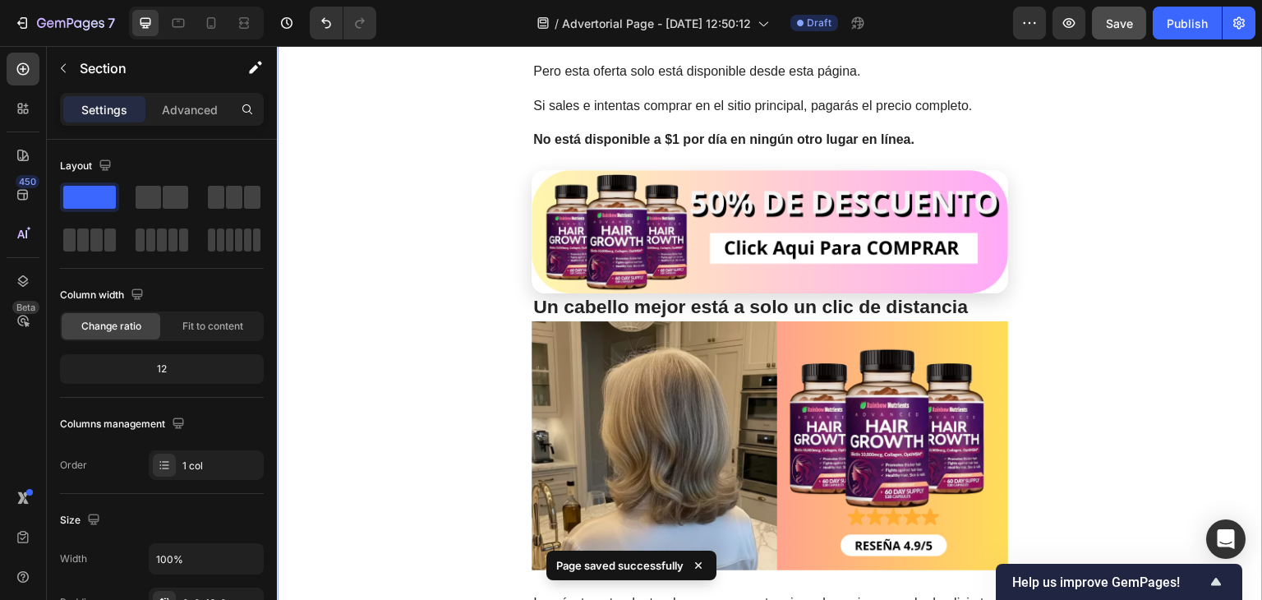
scroll to position [5367, 0]
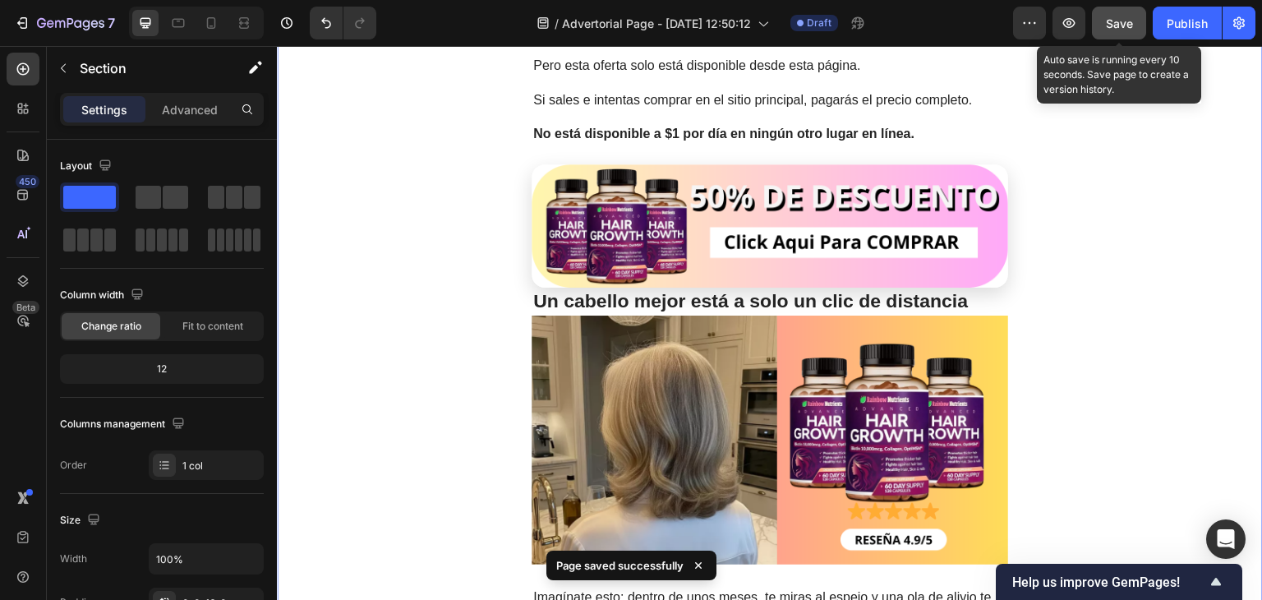
click at [1130, 16] on span "Save" at bounding box center [1119, 23] width 27 height 14
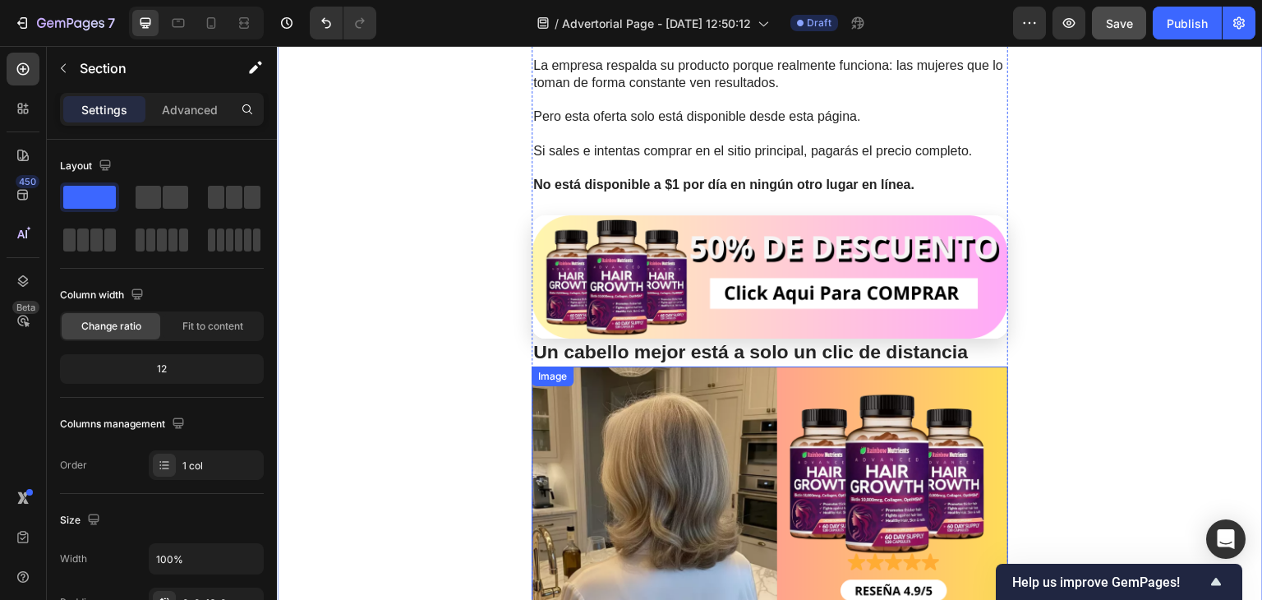
scroll to position [5315, 0]
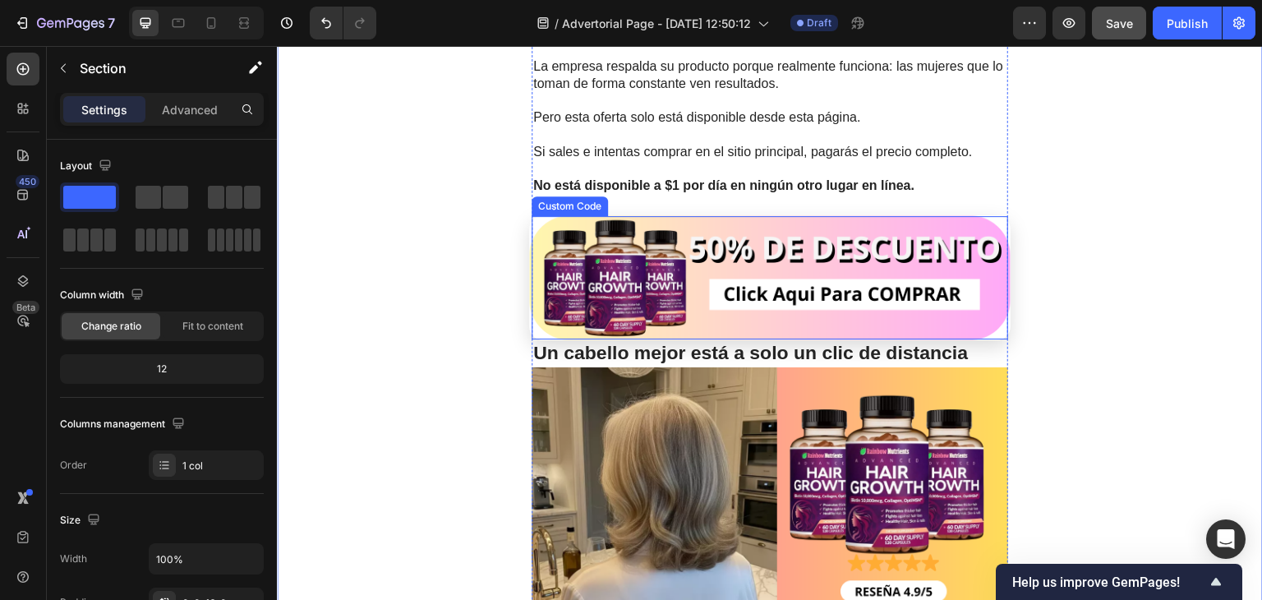
click at [760, 271] on img "Ir al producto Hair Growth - 50% de descuento" at bounding box center [770, 277] width 482 height 124
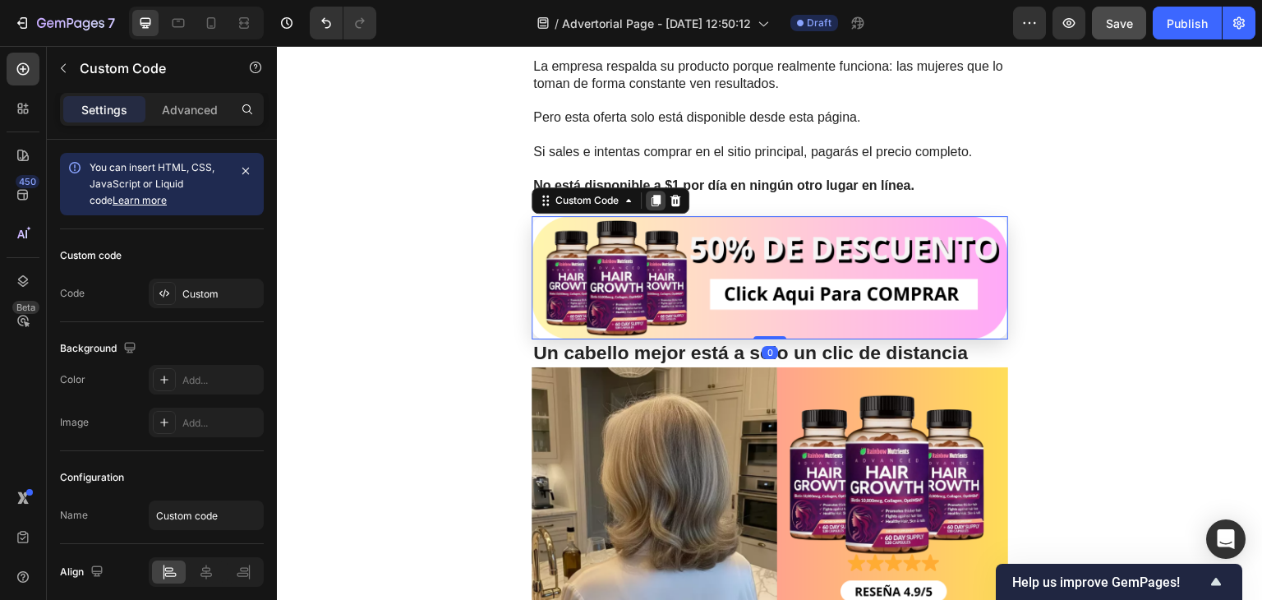
click at [656, 196] on icon at bounding box center [656, 201] width 9 height 12
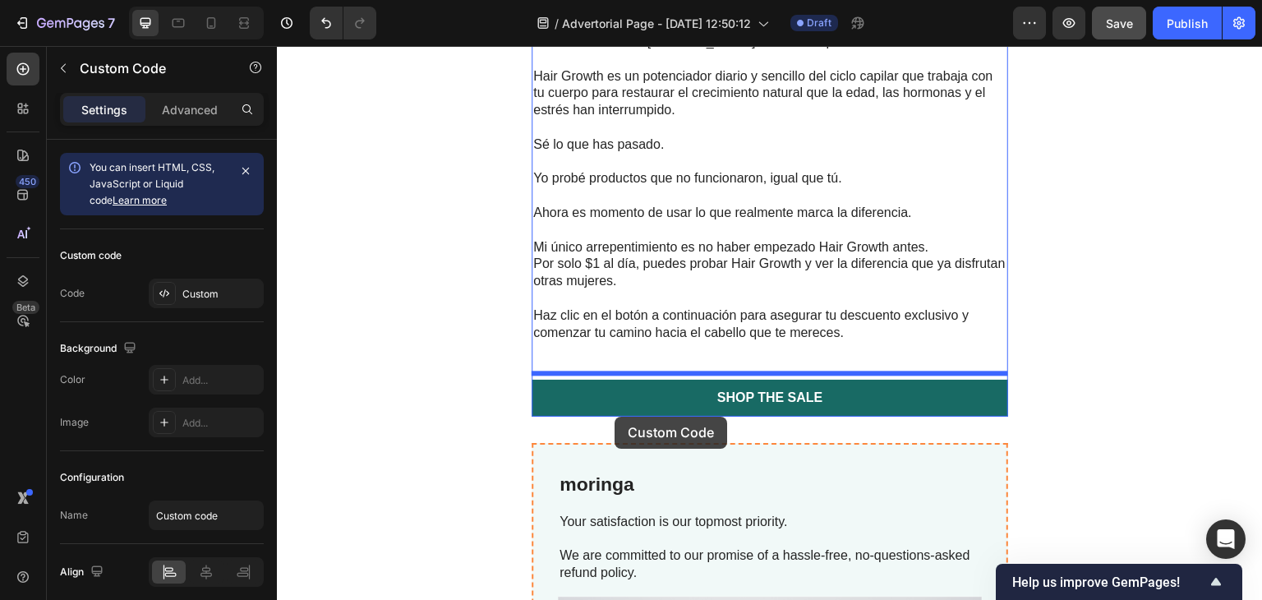
scroll to position [6238, 0]
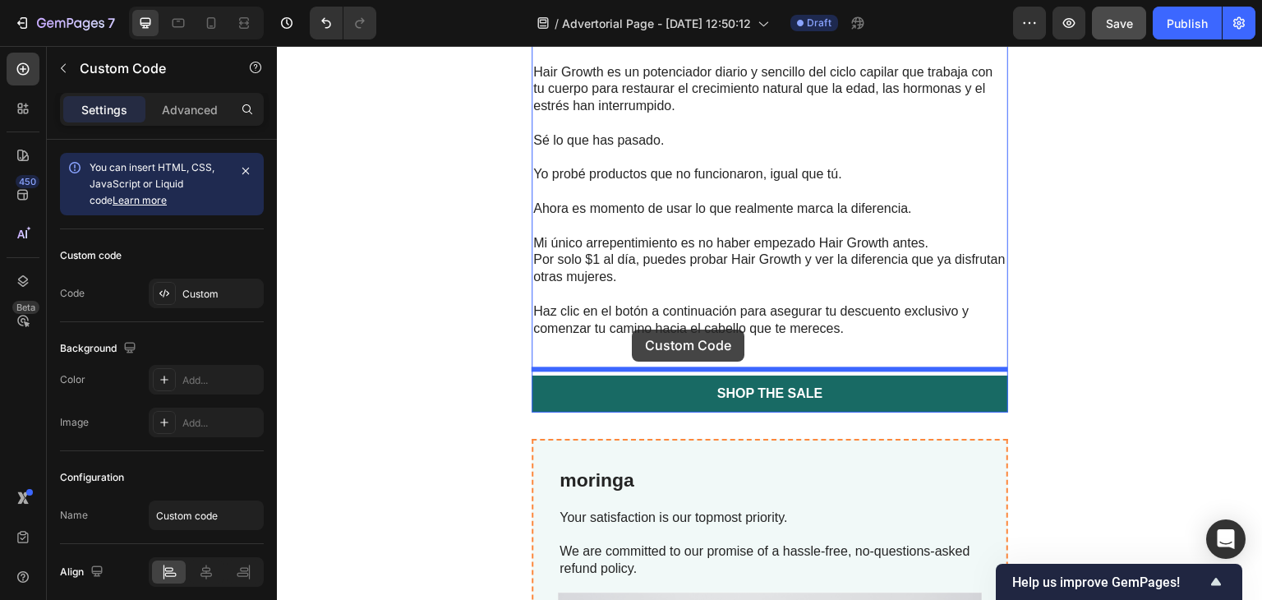
drag, startPoint x: 579, startPoint y: 228, endPoint x: 633, endPoint y: 332, distance: 117.6
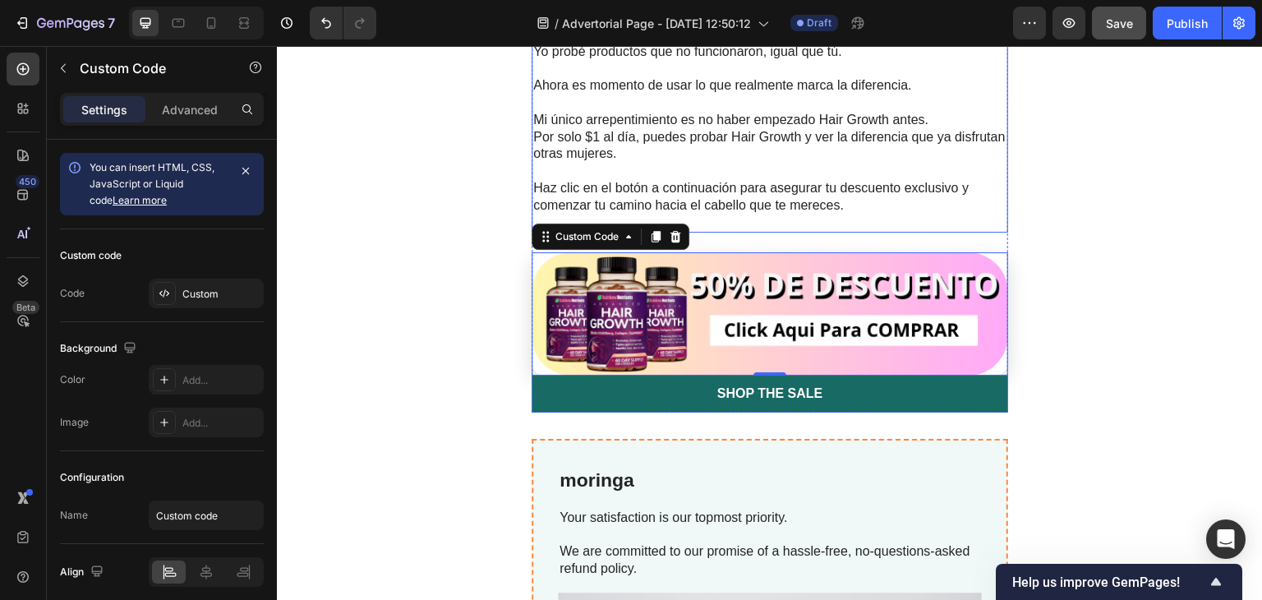
scroll to position [6115, 0]
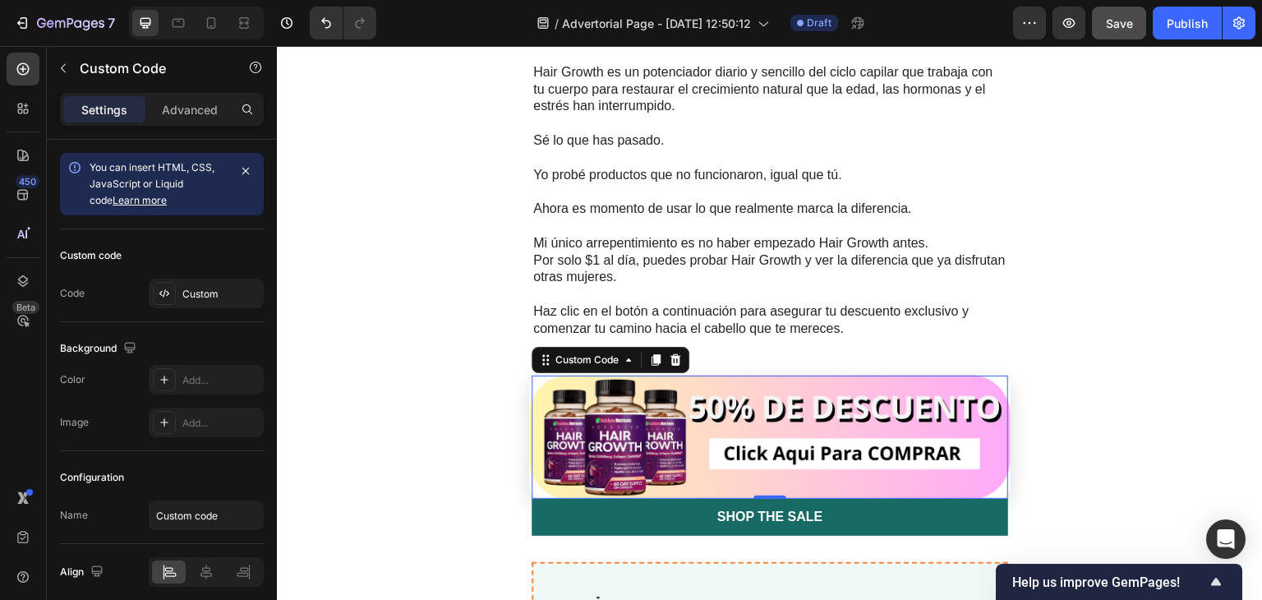
click at [662, 404] on img "Ir al producto Hair Growth - 50% de descuento" at bounding box center [770, 438] width 482 height 124
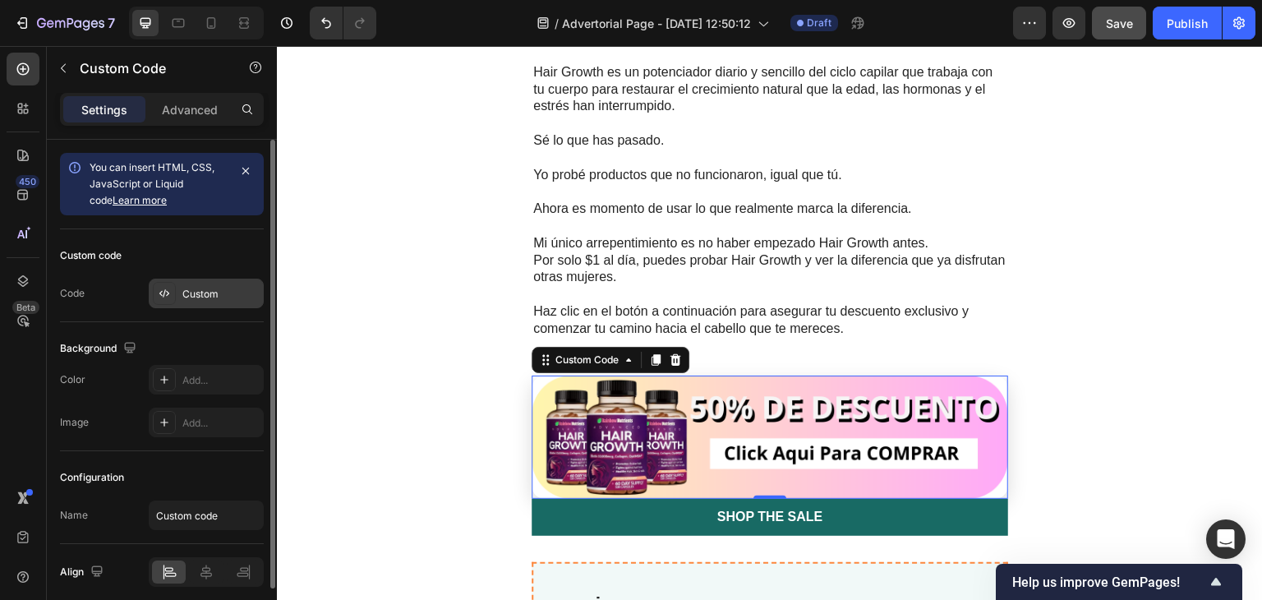
click at [166, 293] on icon at bounding box center [164, 293] width 13 height 13
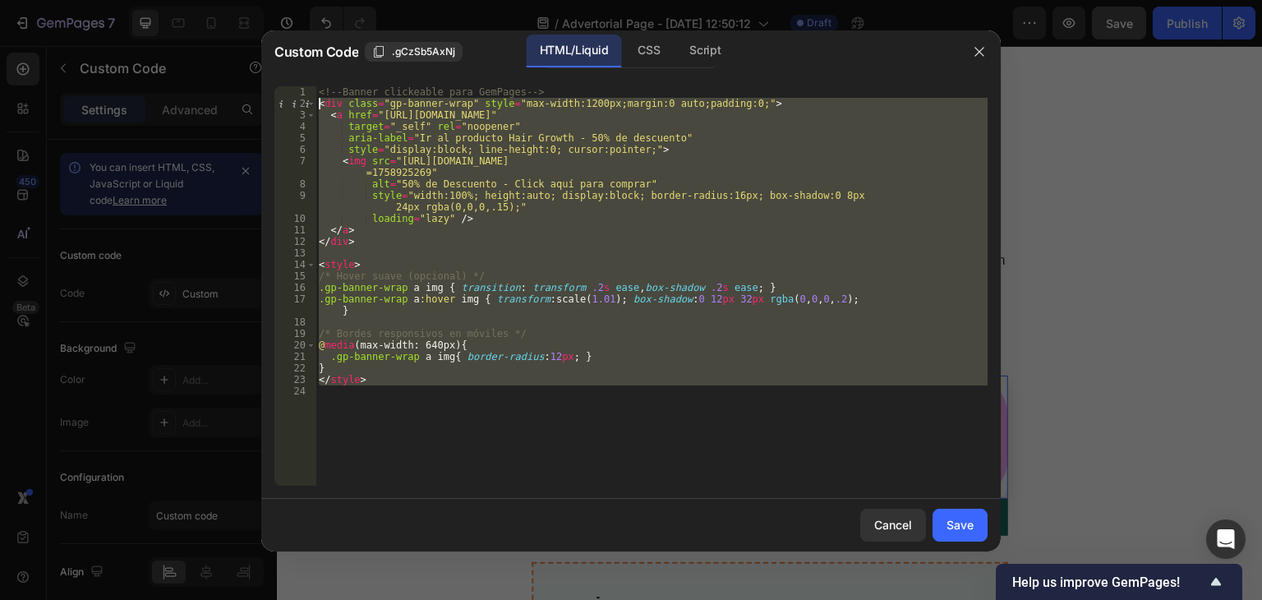
drag, startPoint x: 470, startPoint y: 403, endPoint x: 280, endPoint y: 76, distance: 377.5
click at [280, 76] on div "1 2 3 4 5 6 7 8 9 10 11 12 13 14 15 16 17 18 19 20 21 22 23 24 <!-- Banner clic…" at bounding box center [631, 286] width 740 height 426
type textarea "<!-- Banner clickeable para GemPages --> <div class="gp-banner-wrap" style="max…"
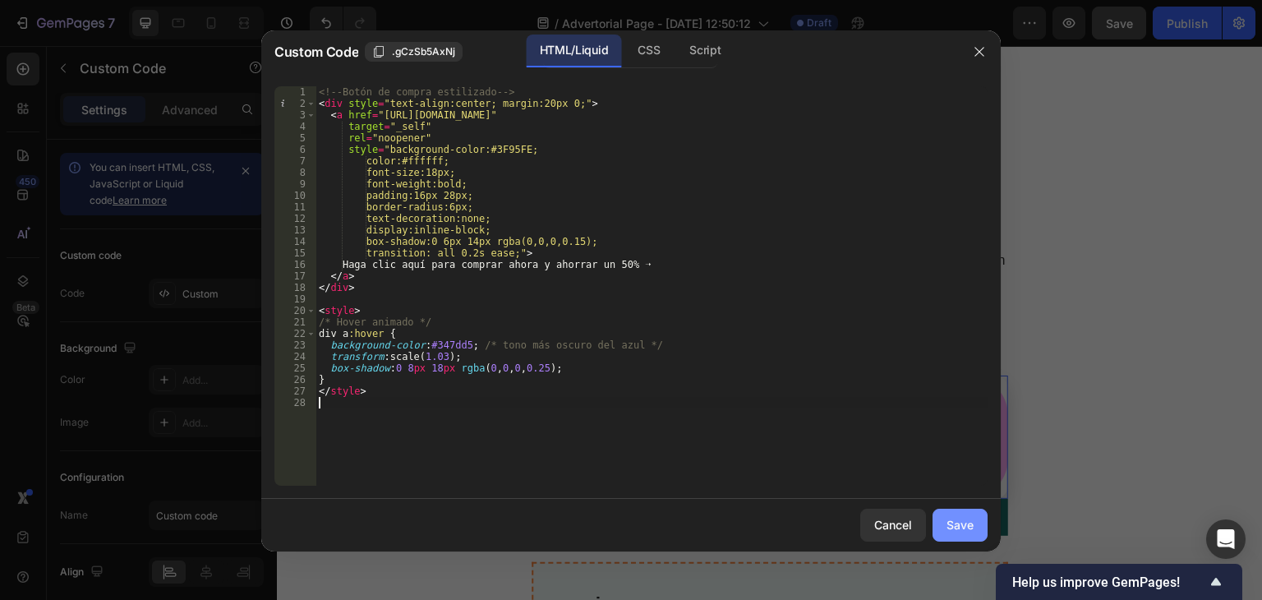
click at [953, 537] on button "Save" at bounding box center [960, 525] width 55 height 33
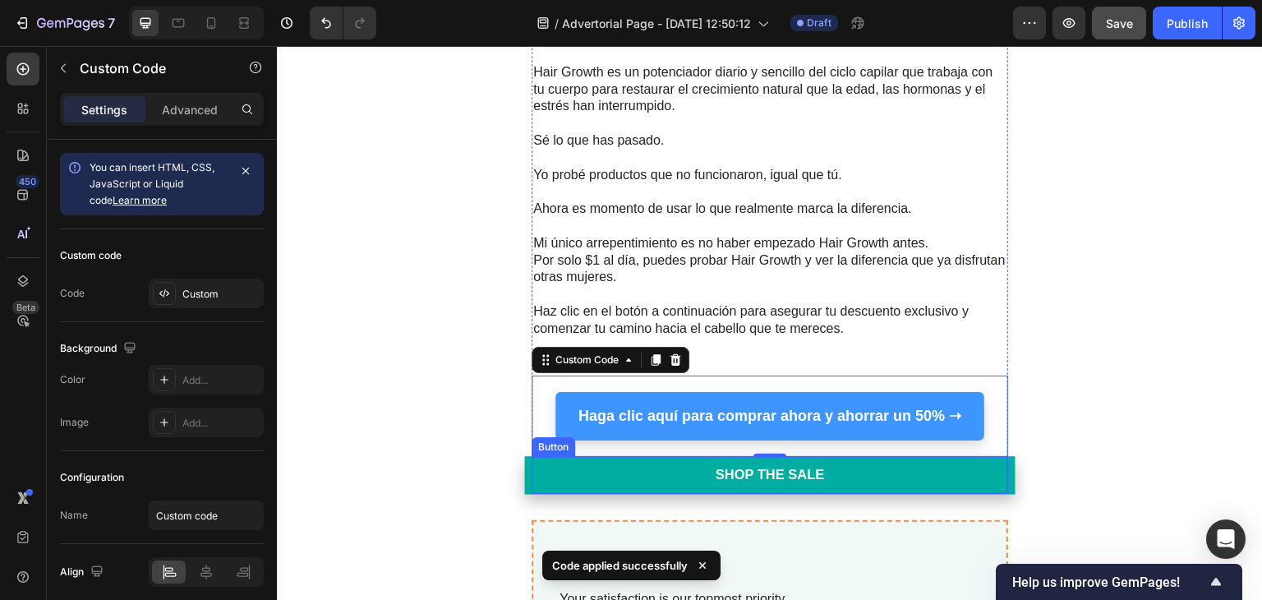
click at [977, 460] on link "Shop the Sale" at bounding box center [769, 476] width 491 height 38
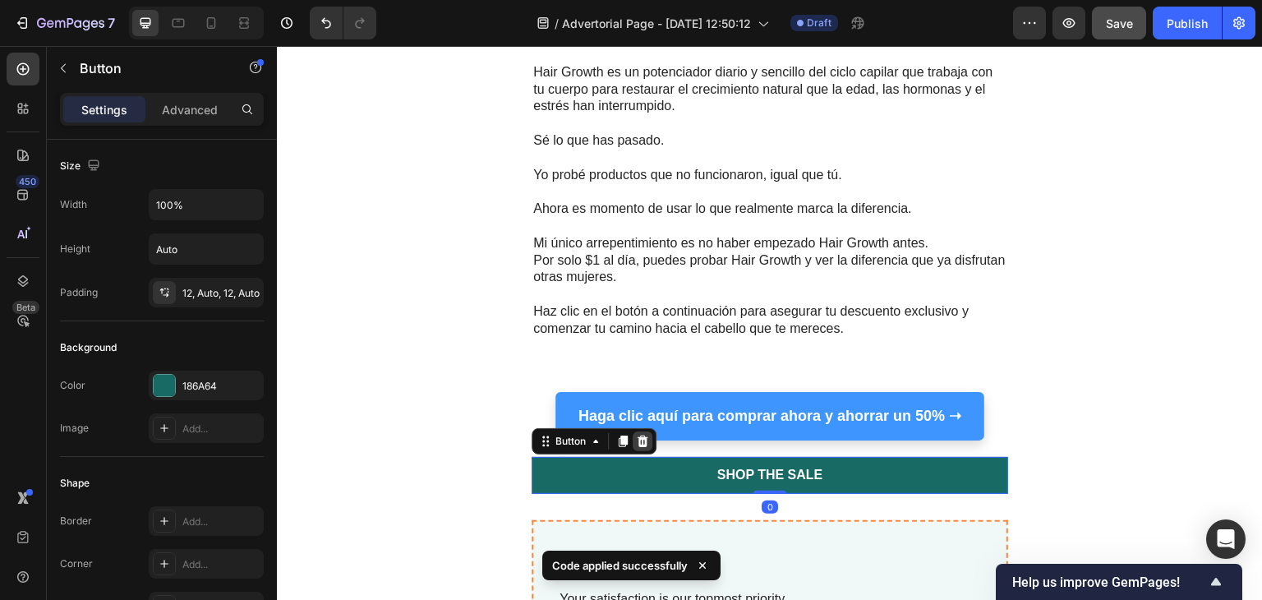
click at [648, 435] on icon at bounding box center [642, 441] width 13 height 13
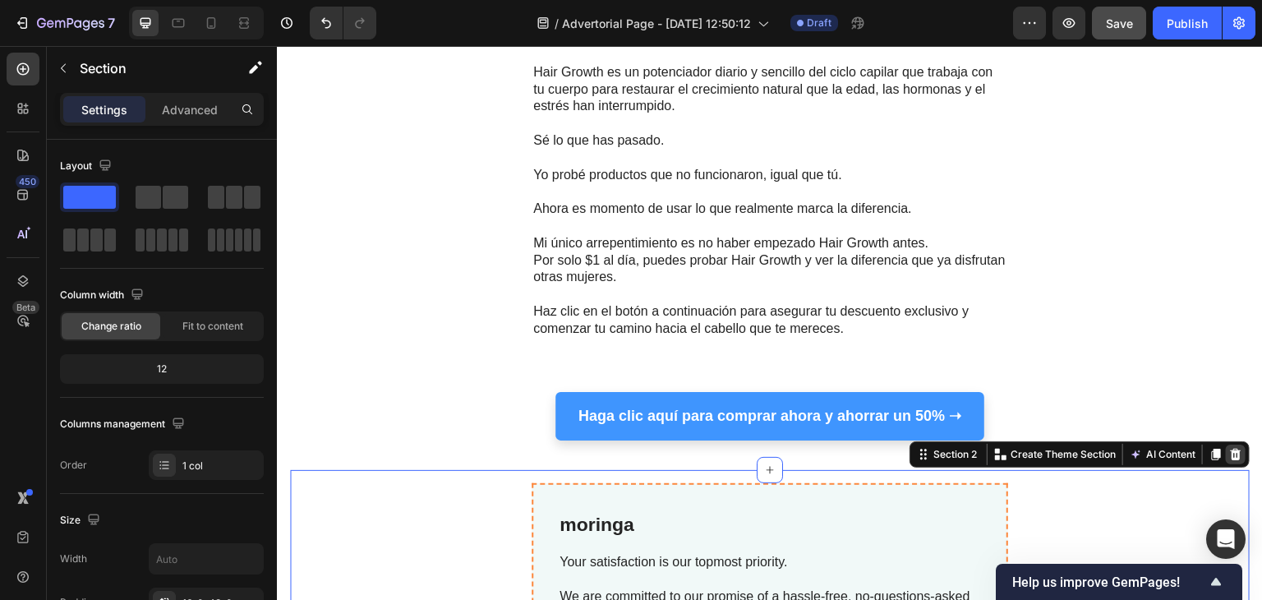
click at [1239, 449] on icon at bounding box center [1236, 455] width 11 height 12
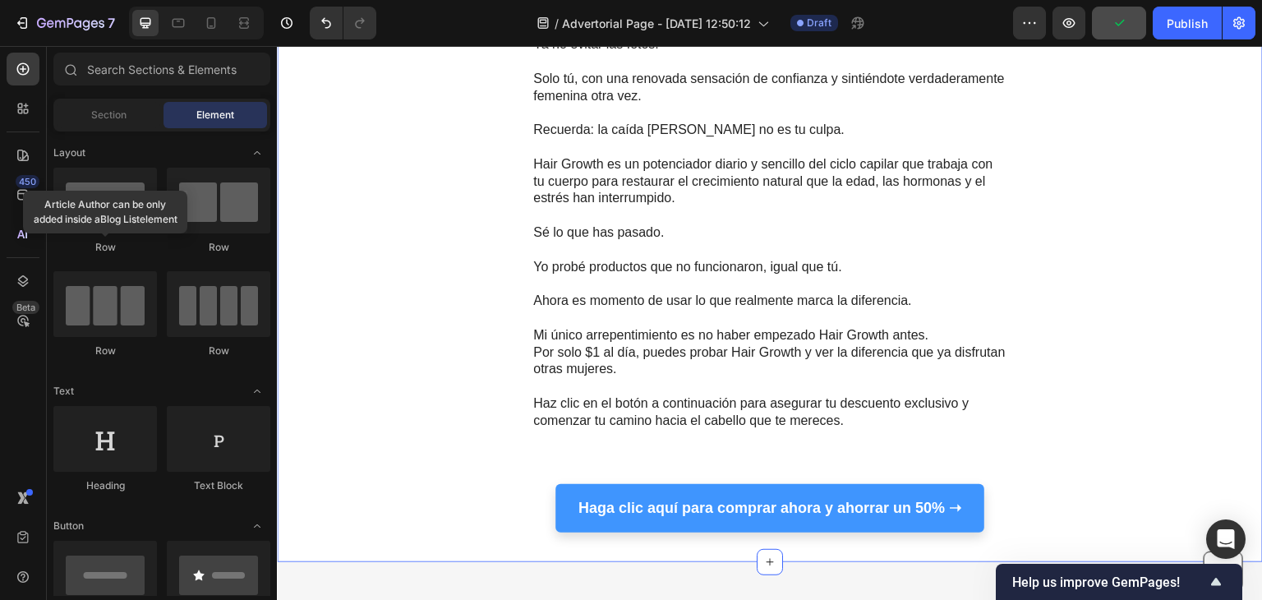
scroll to position [5980, 0]
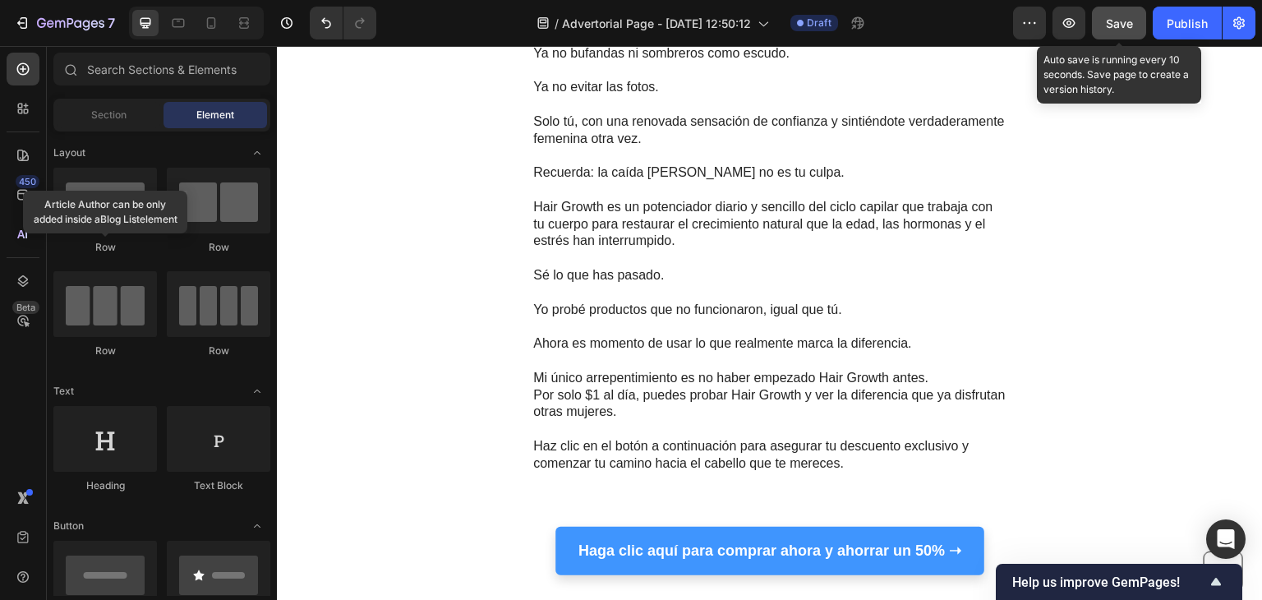
click at [1129, 18] on span "Save" at bounding box center [1119, 23] width 27 height 14
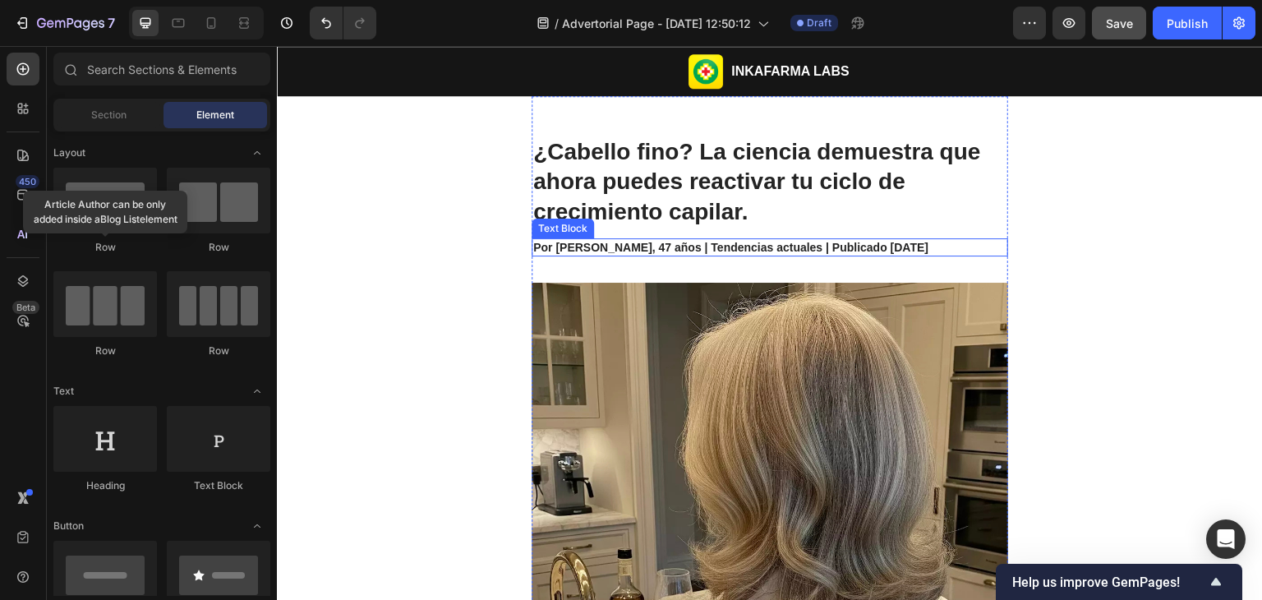
scroll to position [0, 0]
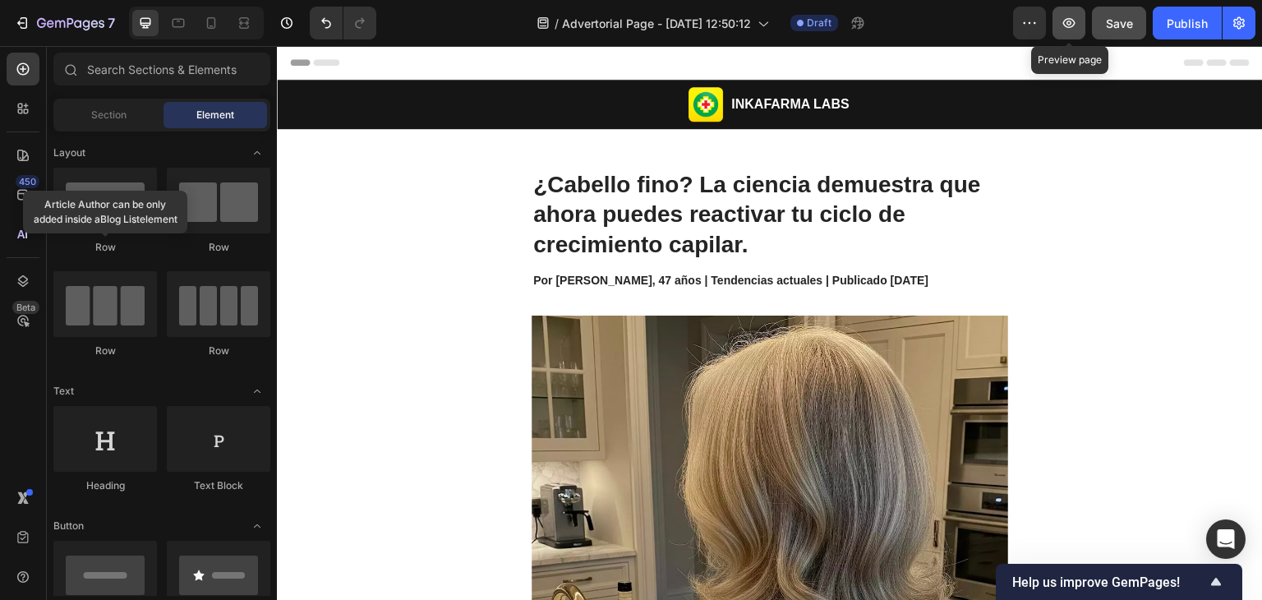
click at [1076, 23] on icon "button" at bounding box center [1069, 23] width 12 height 10
click at [1233, 23] on icon "button" at bounding box center [1239, 23] width 16 height 16
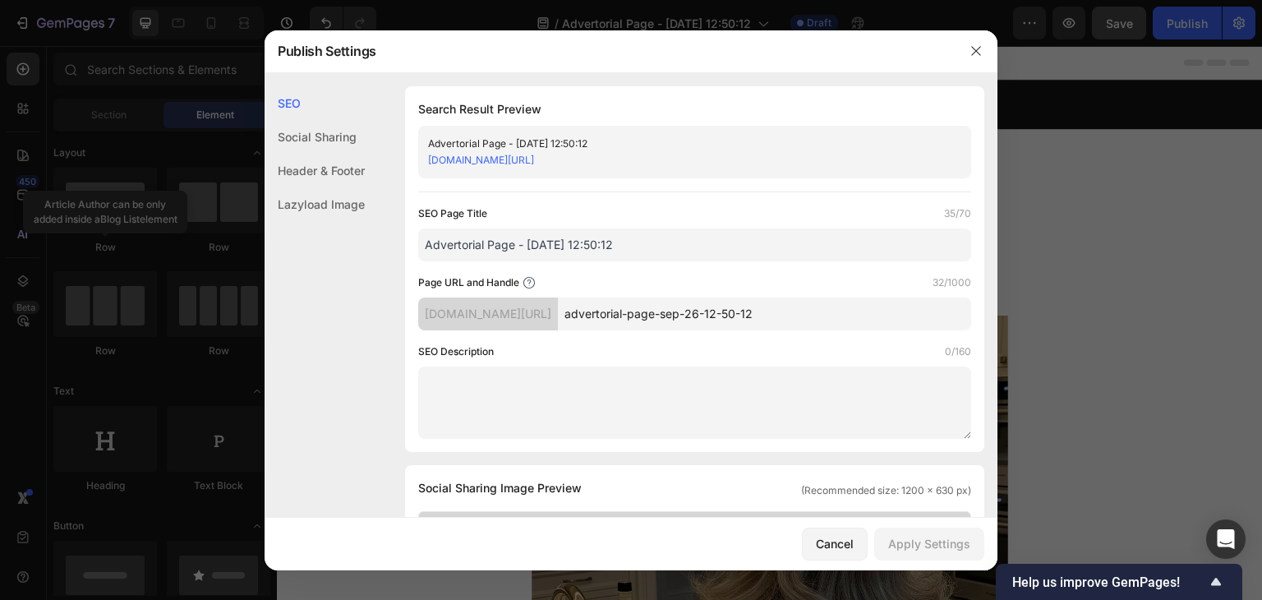
click at [316, 201] on div "Lazyload Image" at bounding box center [315, 204] width 100 height 34
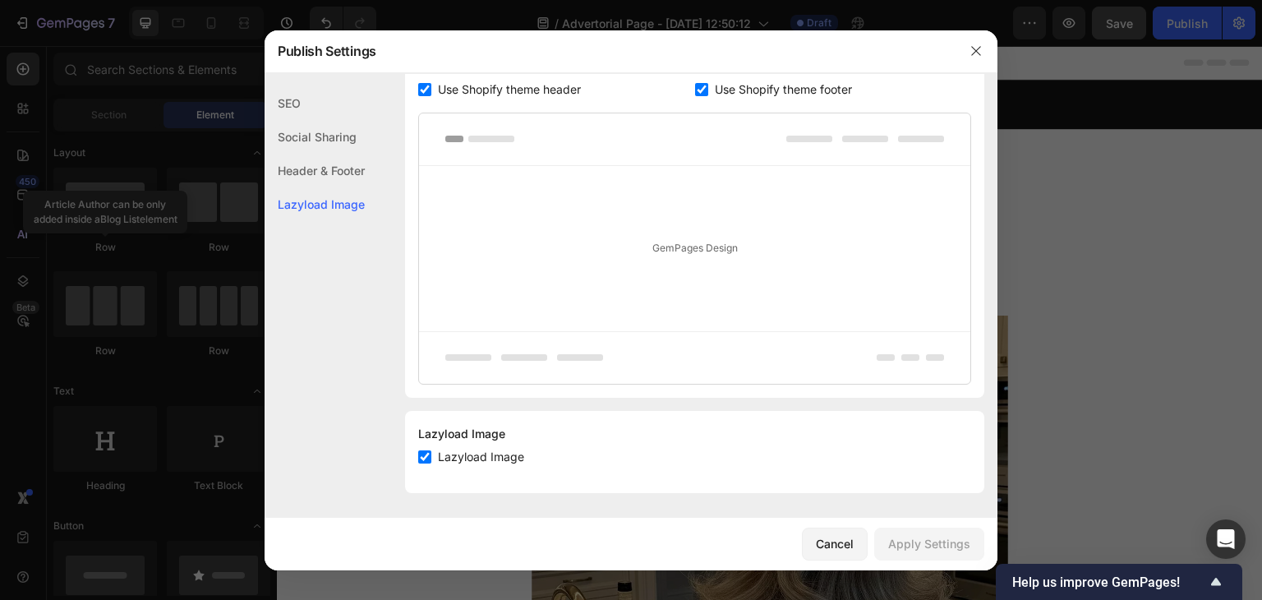
click at [308, 159] on div "Header & Footer" at bounding box center [315, 171] width 100 height 34
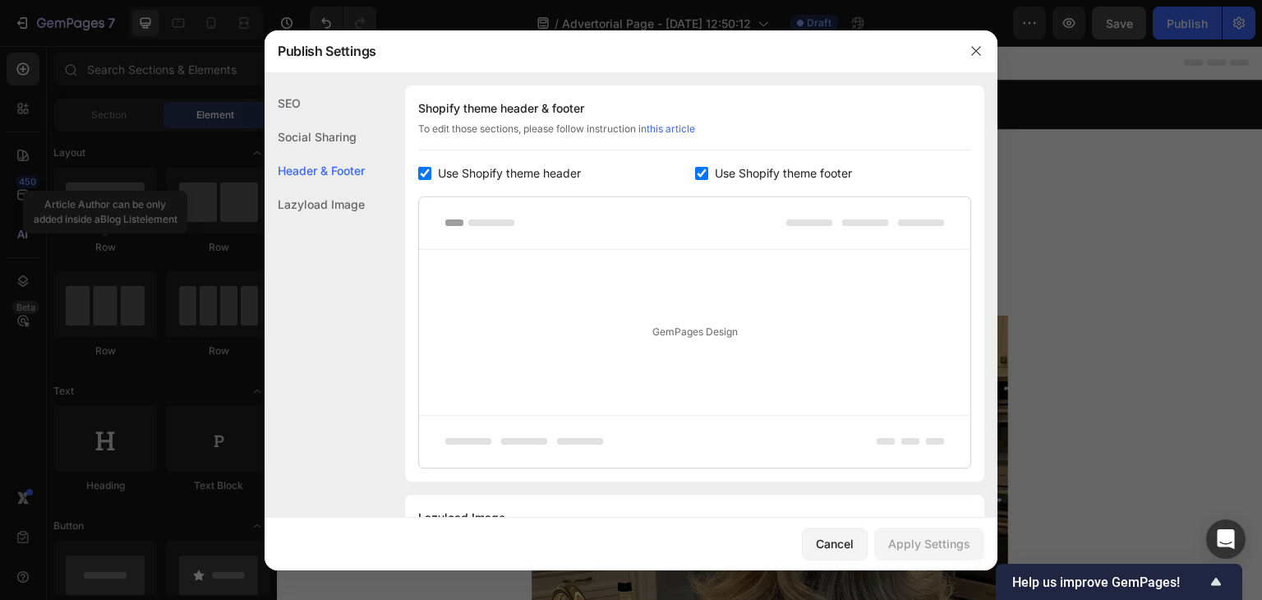
scroll to position [769, 0]
click at [427, 179] on input "checkbox" at bounding box center [424, 178] width 13 height 13
checkbox input "false"
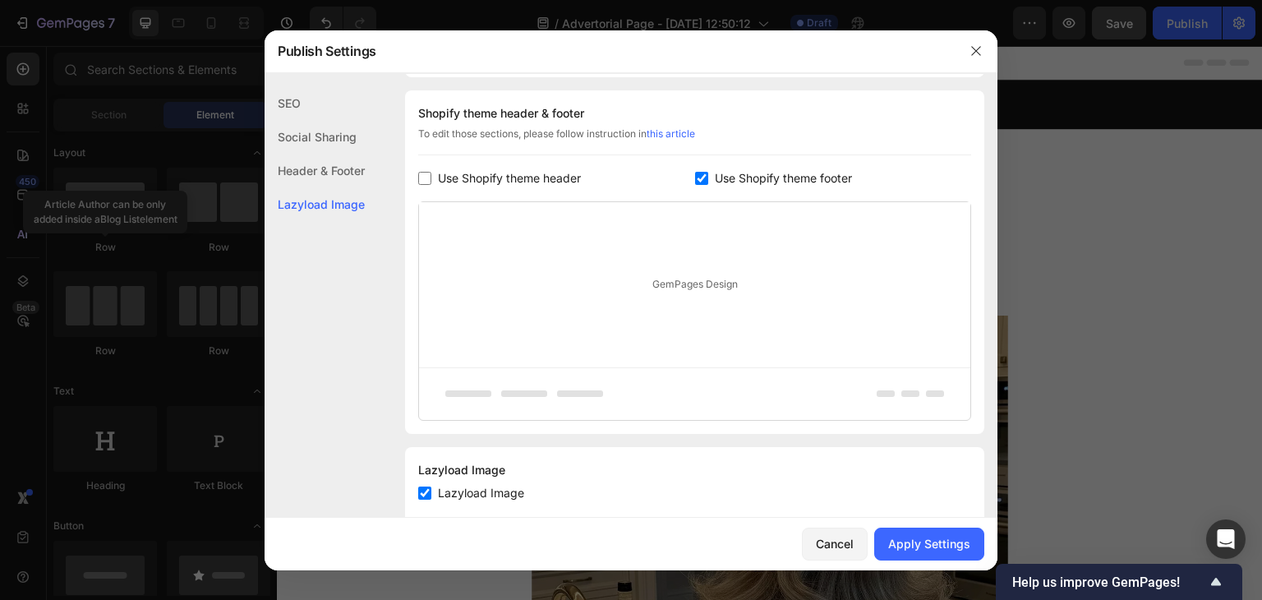
click at [705, 174] on input "checkbox" at bounding box center [701, 178] width 13 height 13
checkbox input "false"
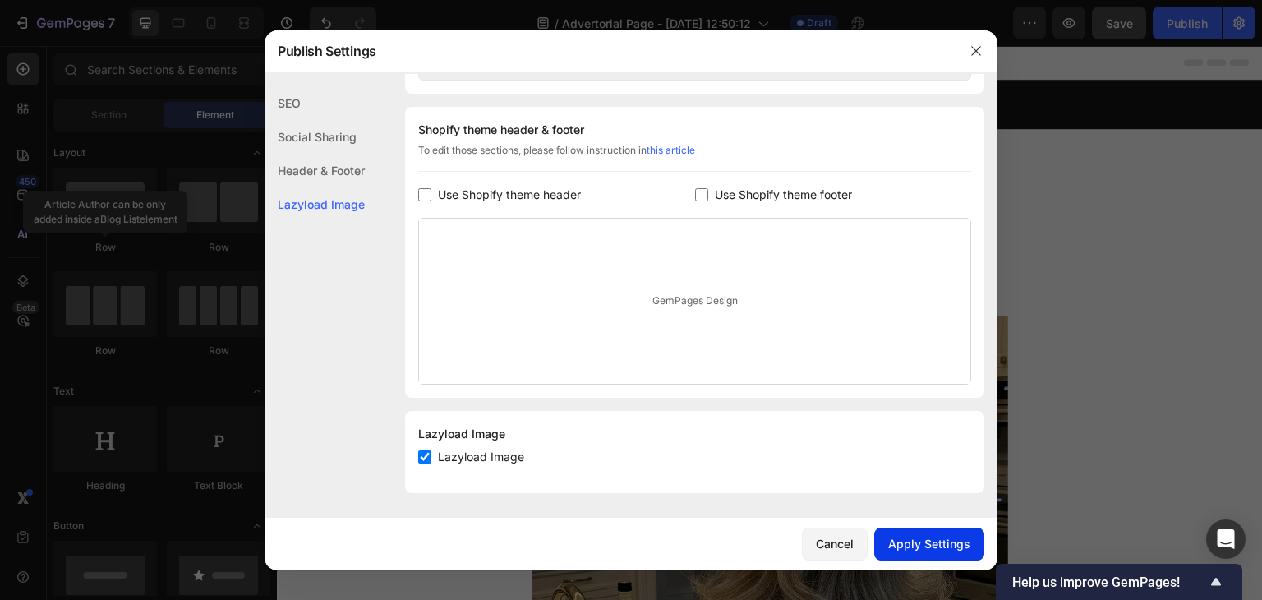
click at [922, 544] on div "Apply Settings" at bounding box center [929, 543] width 82 height 17
click at [967, 43] on button "button" at bounding box center [976, 51] width 26 height 26
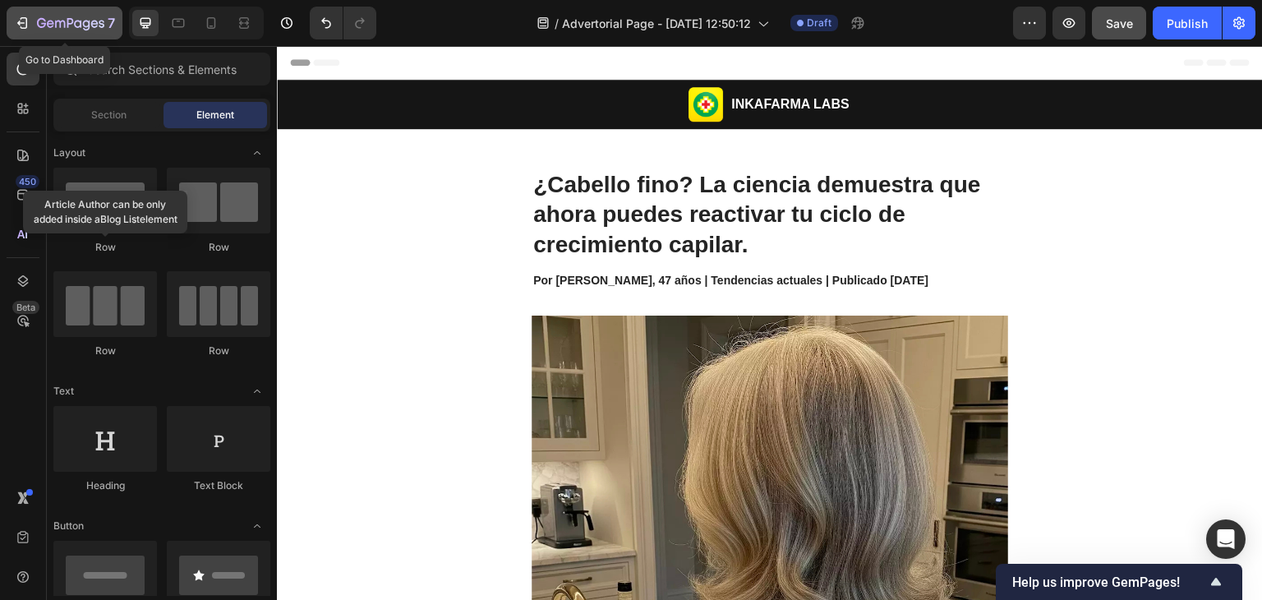
click at [11, 14] on button "7" at bounding box center [65, 23] width 116 height 33
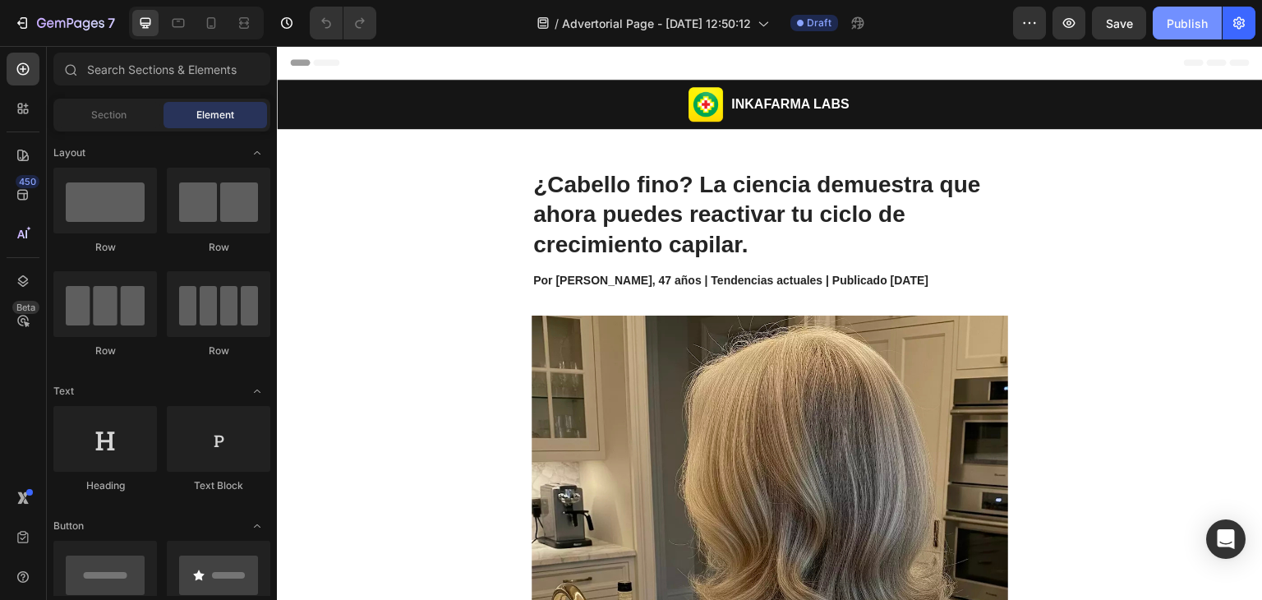
click at [1188, 17] on div "Publish" at bounding box center [1187, 23] width 41 height 17
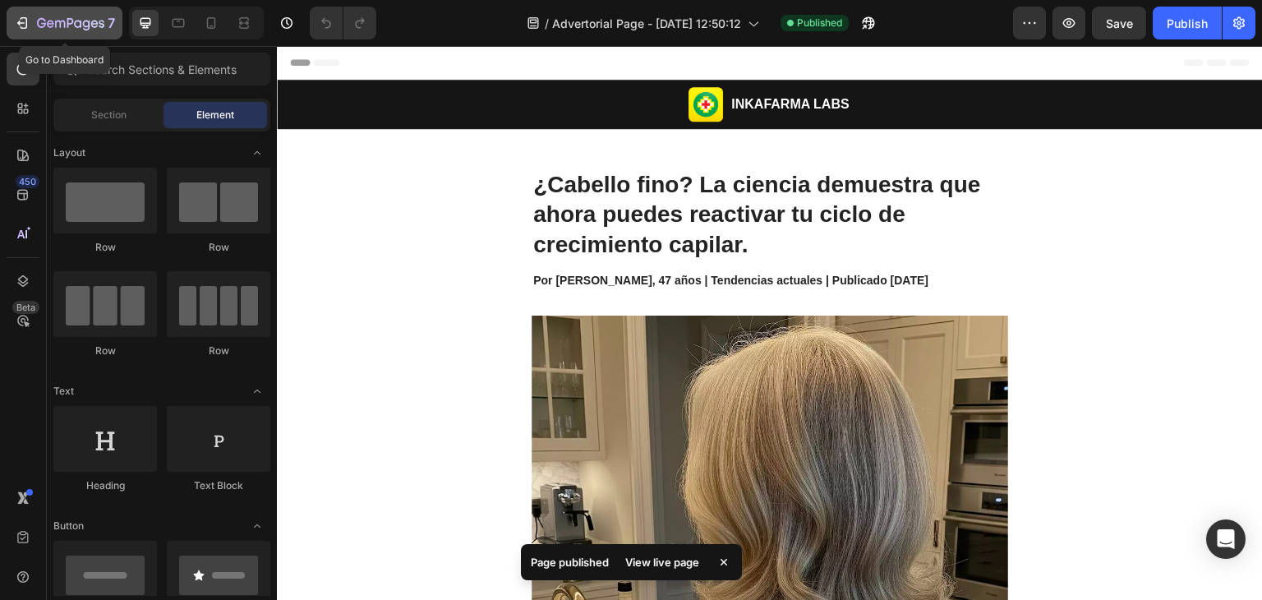
click at [20, 15] on icon "button" at bounding box center [22, 23] width 16 height 16
